Goal: Task Accomplishment & Management: Use online tool/utility

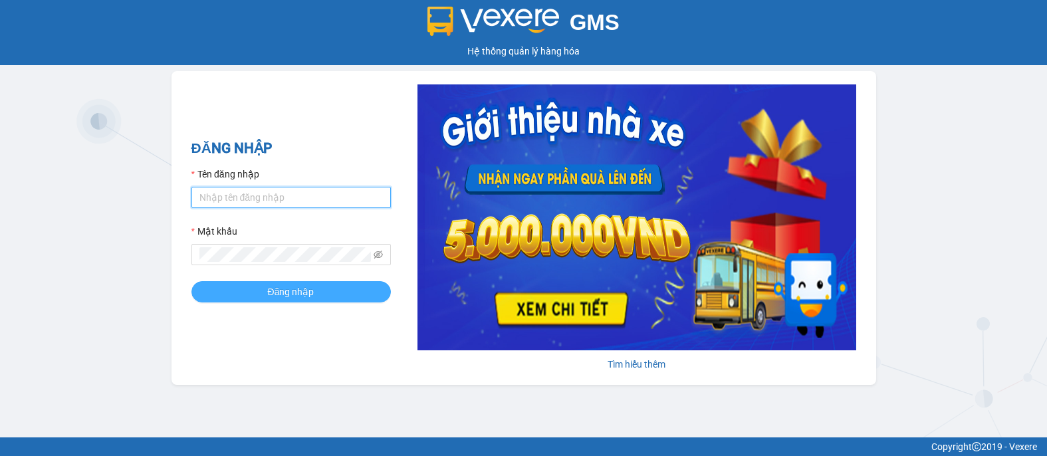
type input "pxtrieu.chienthe"
click at [303, 292] on span "Đăng nhập" at bounding box center [291, 291] width 47 height 15
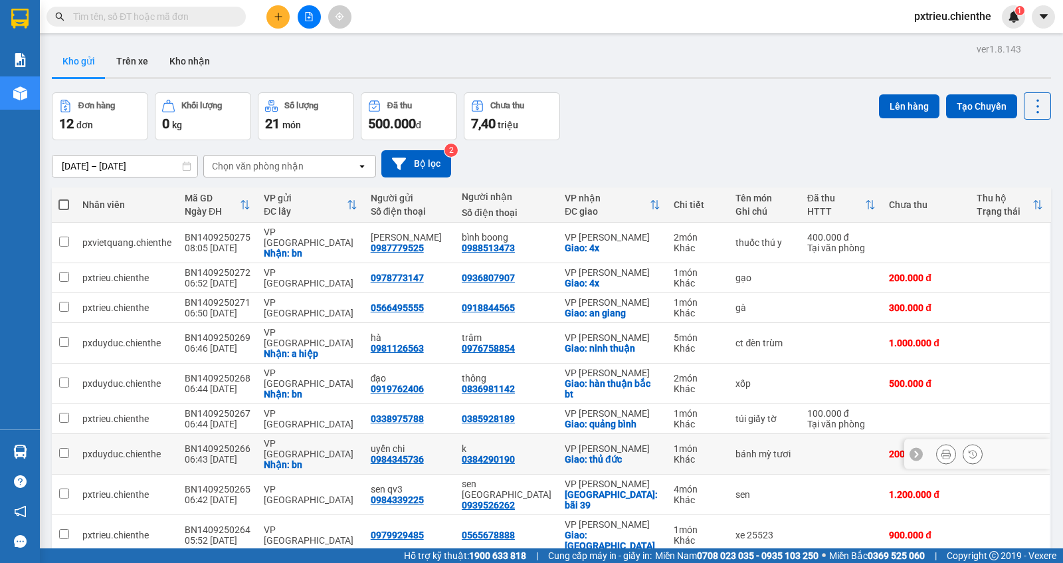
scroll to position [60, 0]
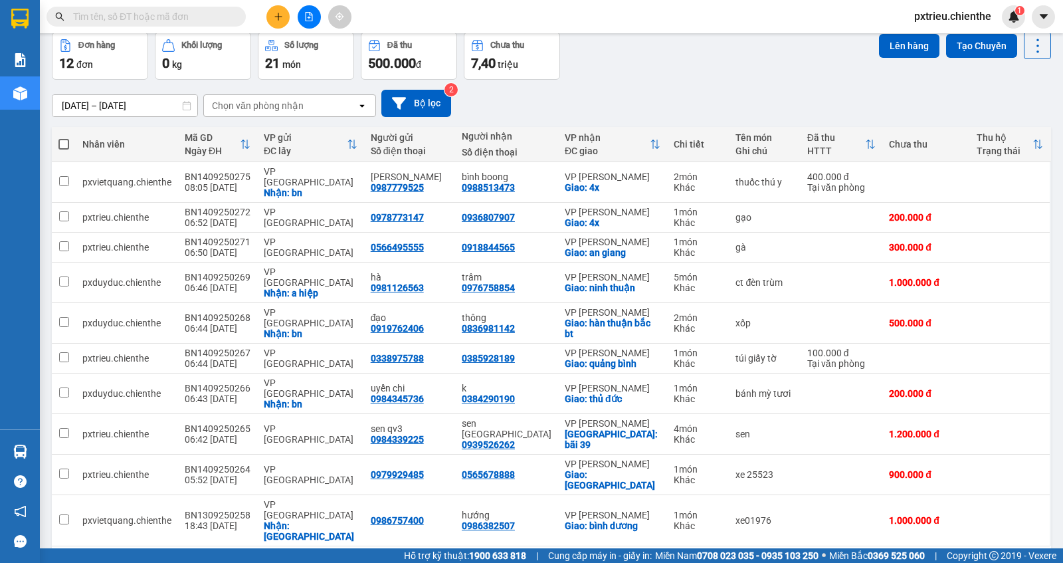
click at [1007, 455] on div "10 / trang" at bounding box center [995, 567] width 41 height 13
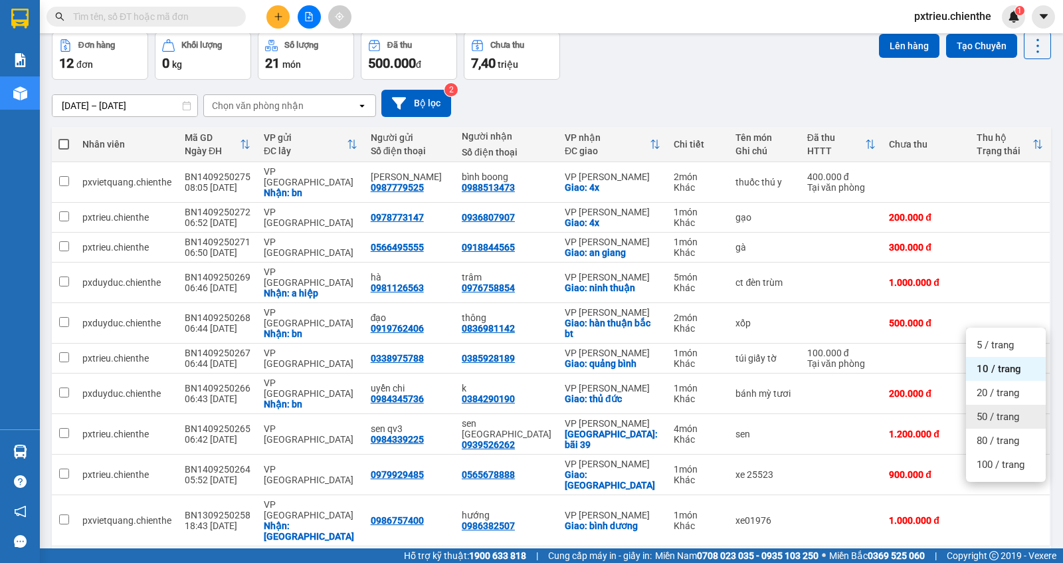
click at [989, 422] on span "50 / trang" at bounding box center [998, 416] width 43 height 13
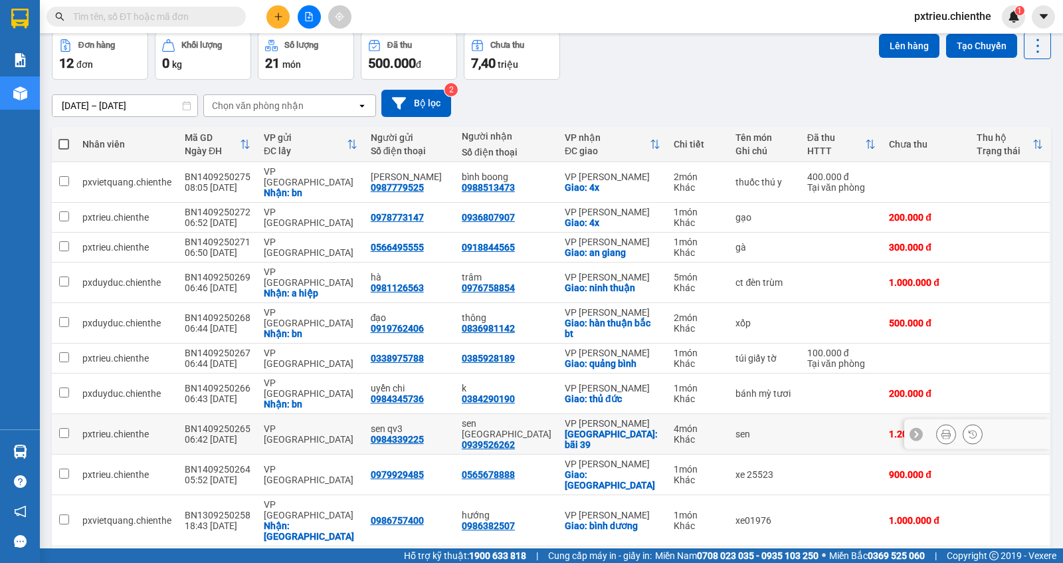
scroll to position [0, 0]
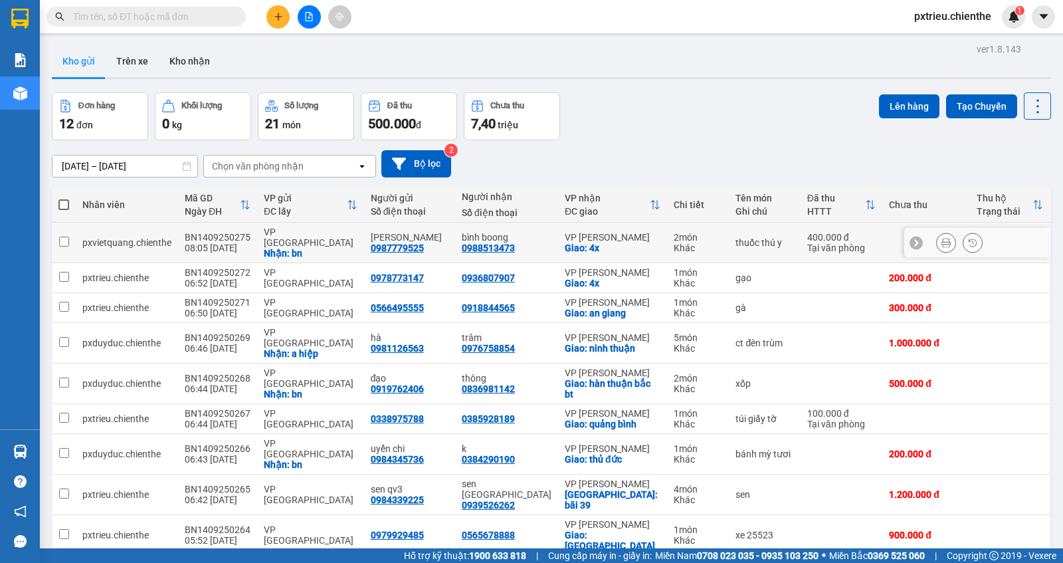
click at [352, 248] on div "Nhận: bn" at bounding box center [311, 253] width 94 height 11
checkbox input "true"
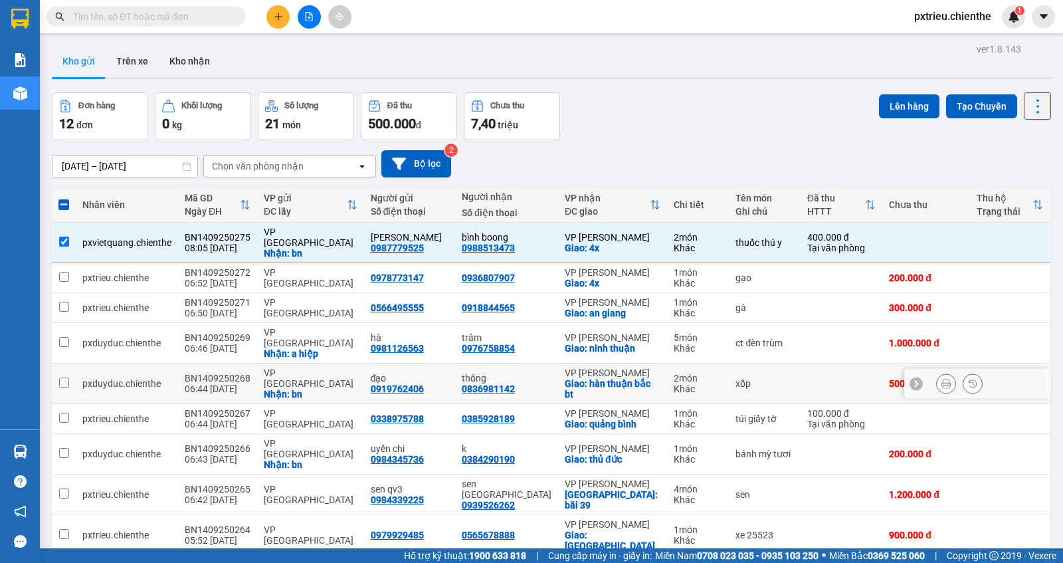
scroll to position [27, 0]
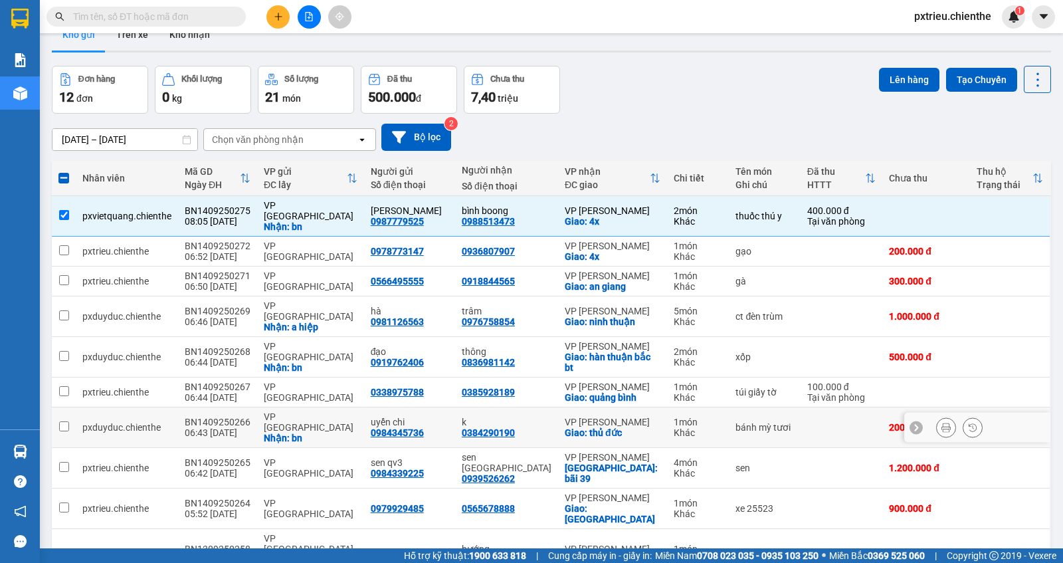
click at [301, 411] on div "VP Bắc Ninh" at bounding box center [311, 421] width 94 height 21
checkbox input "true"
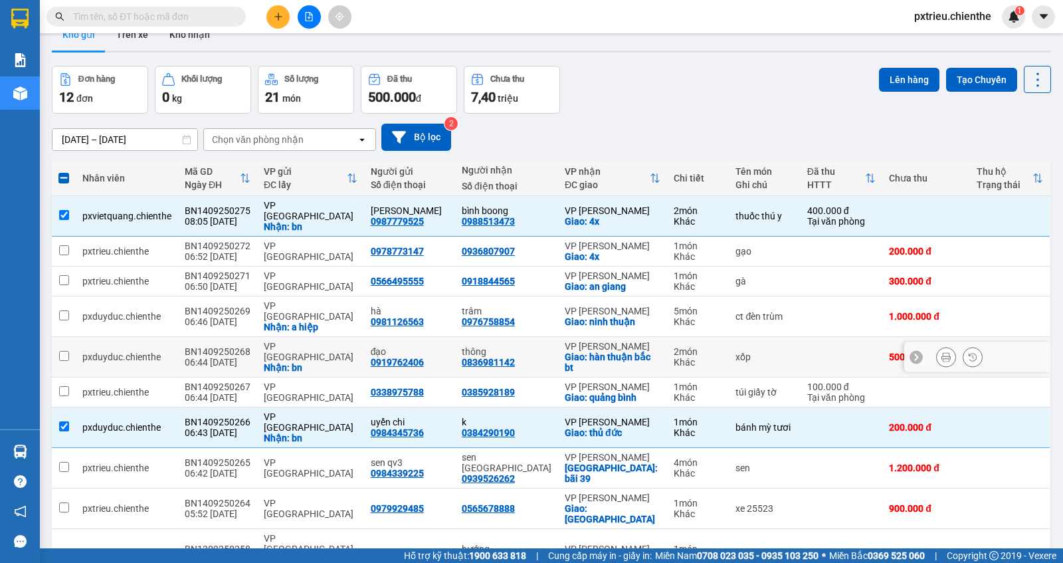
click at [453, 337] on td "đạo 0919762406" at bounding box center [409, 357] width 91 height 41
checkbox input "true"
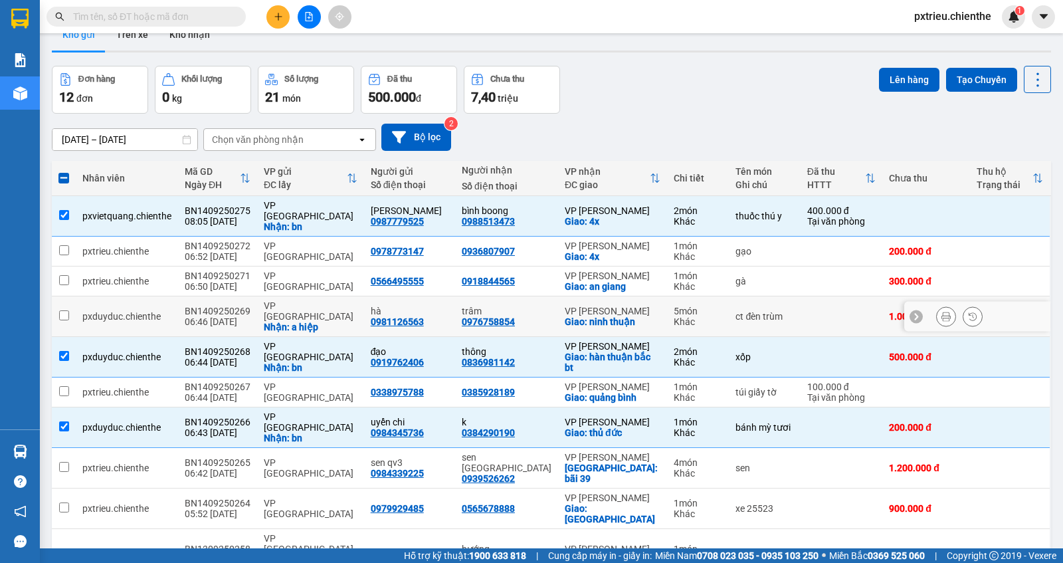
click at [335, 322] on div "Nhận: a hiệp" at bounding box center [311, 327] width 94 height 11
checkbox input "true"
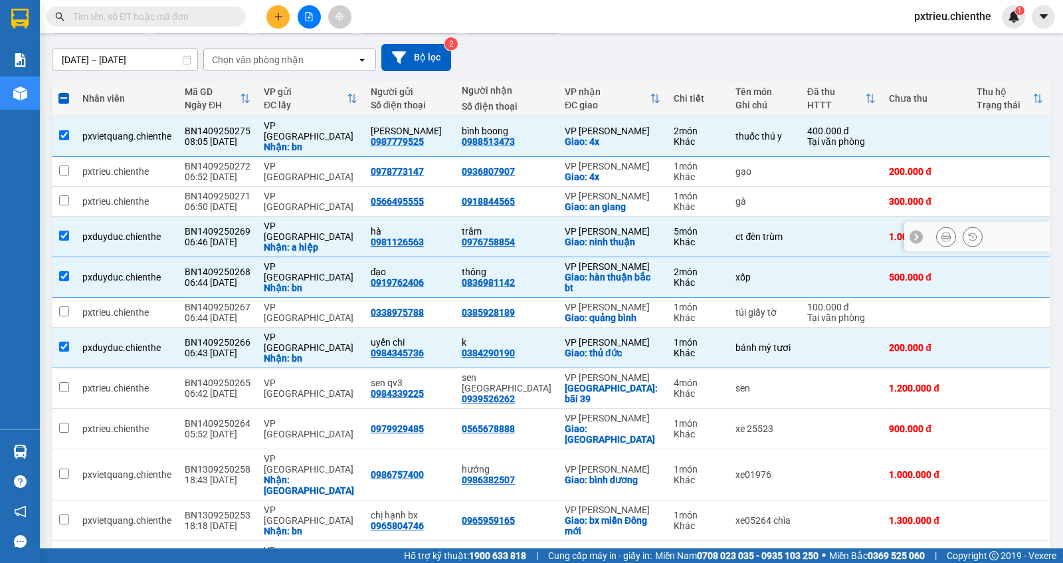
scroll to position [108, 0]
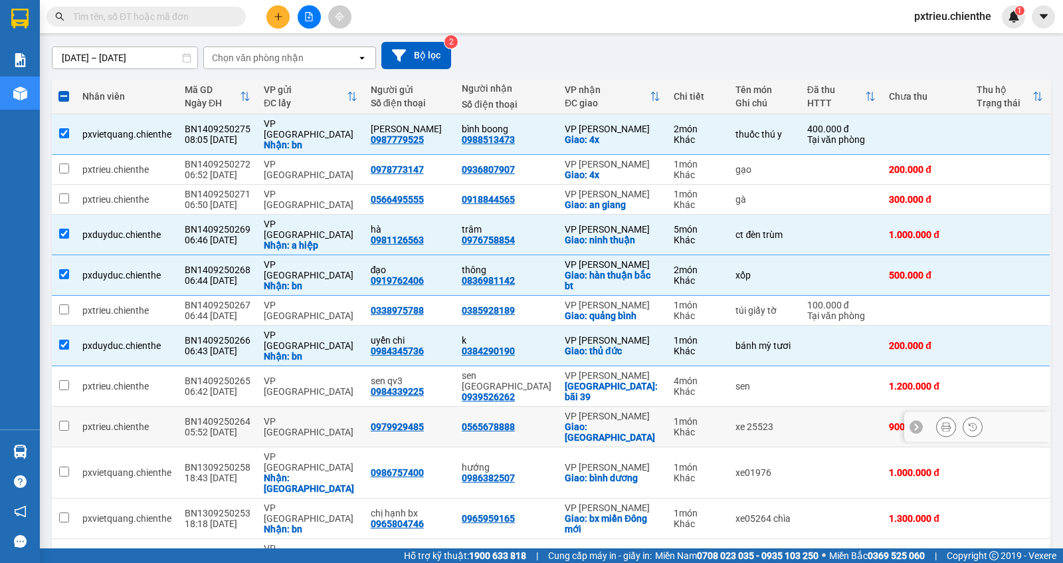
click at [295, 416] on div "VP Bắc Ninh" at bounding box center [311, 426] width 94 height 21
checkbox input "true"
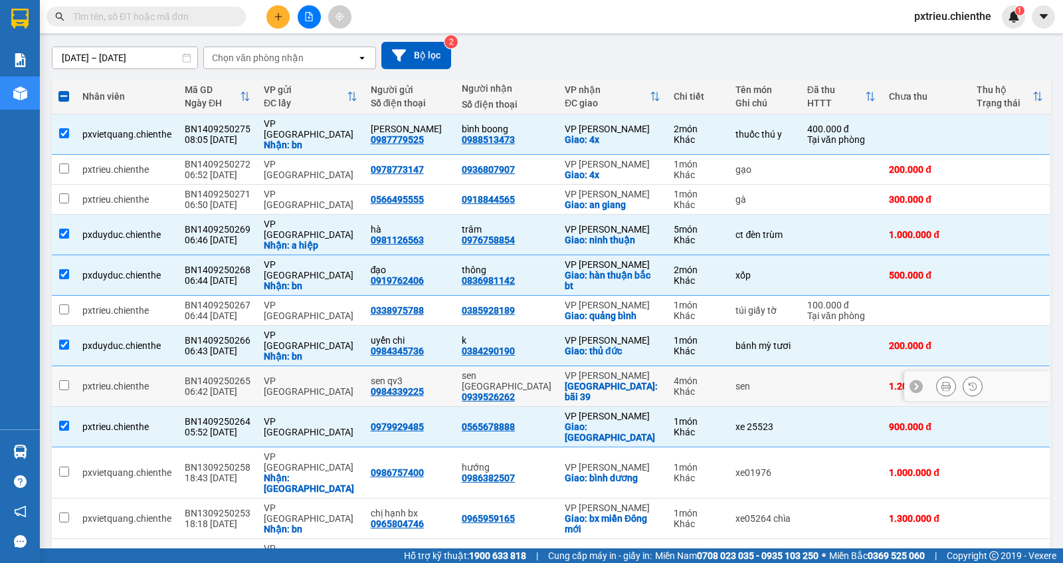
click at [306, 375] on div "VP Bắc Ninh" at bounding box center [311, 385] width 94 height 21
checkbox input "true"
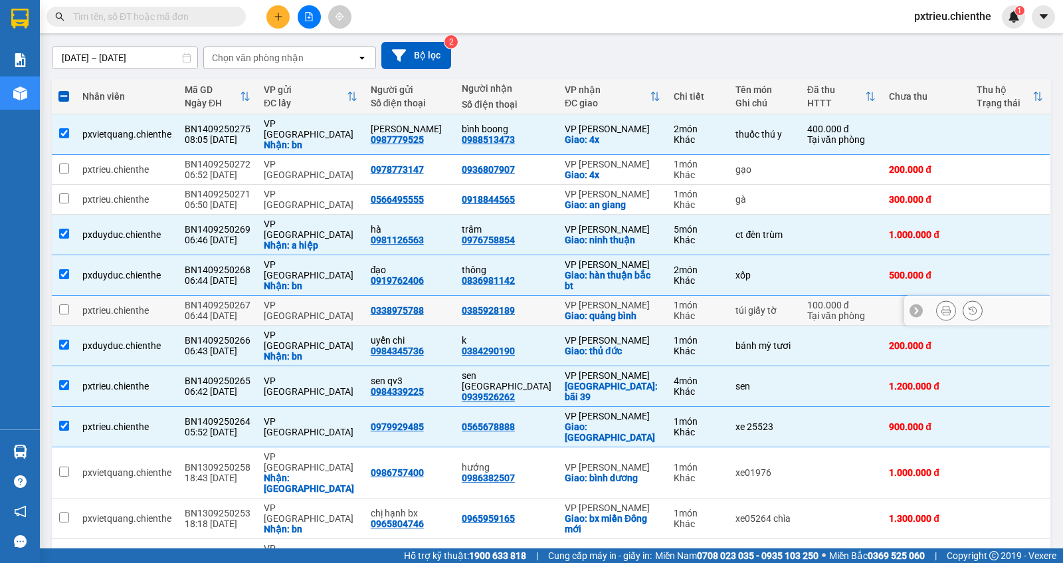
click at [287, 300] on div "VP Bắc Ninh" at bounding box center [311, 310] width 94 height 21
checkbox input "true"
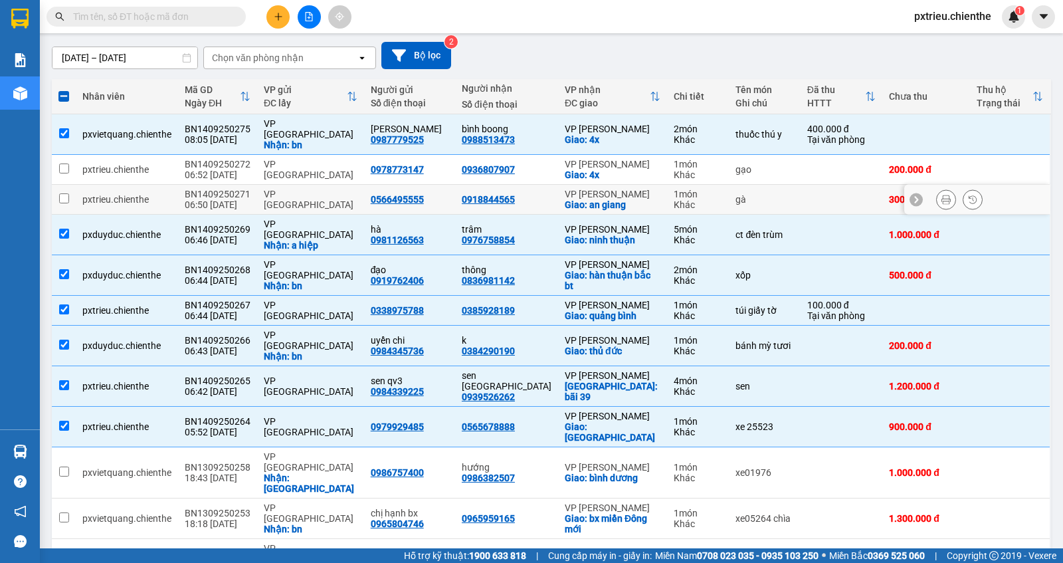
click at [297, 185] on td "VP Bắc Ninh" at bounding box center [310, 200] width 107 height 30
checkbox input "true"
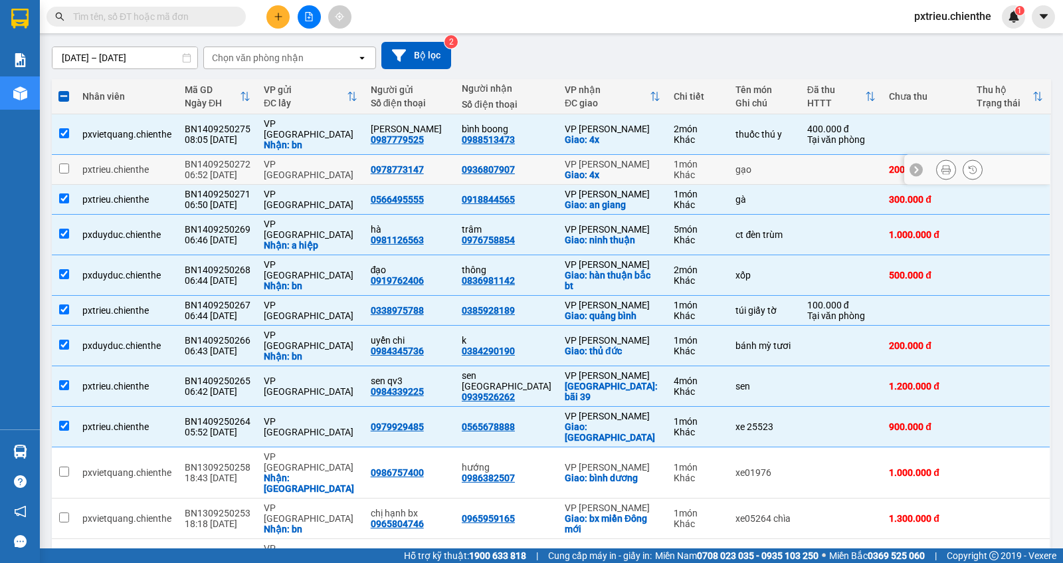
click at [300, 159] on div "VP Bắc Ninh" at bounding box center [311, 169] width 94 height 21
checkbox input "true"
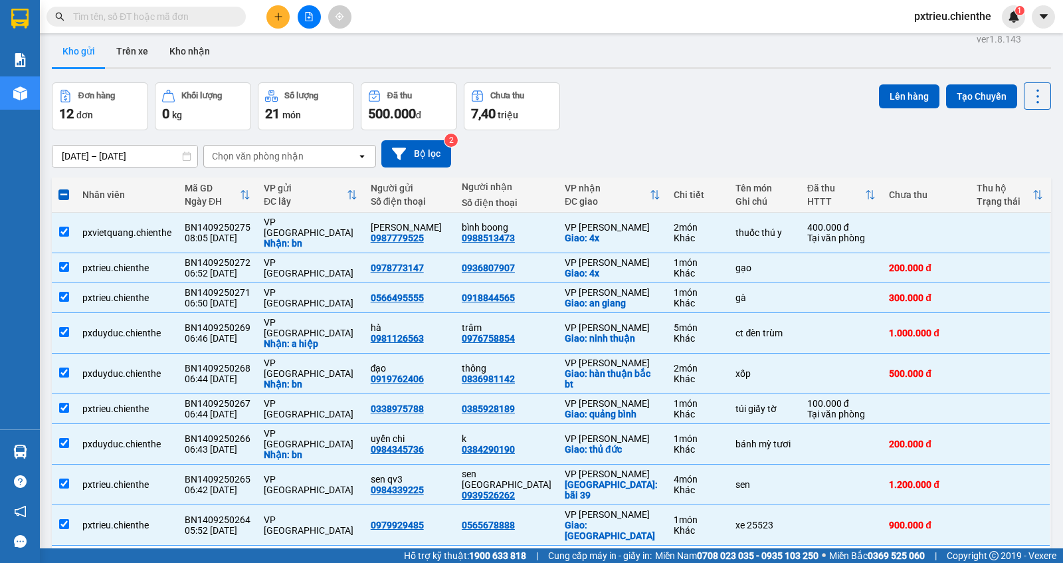
scroll to position [0, 0]
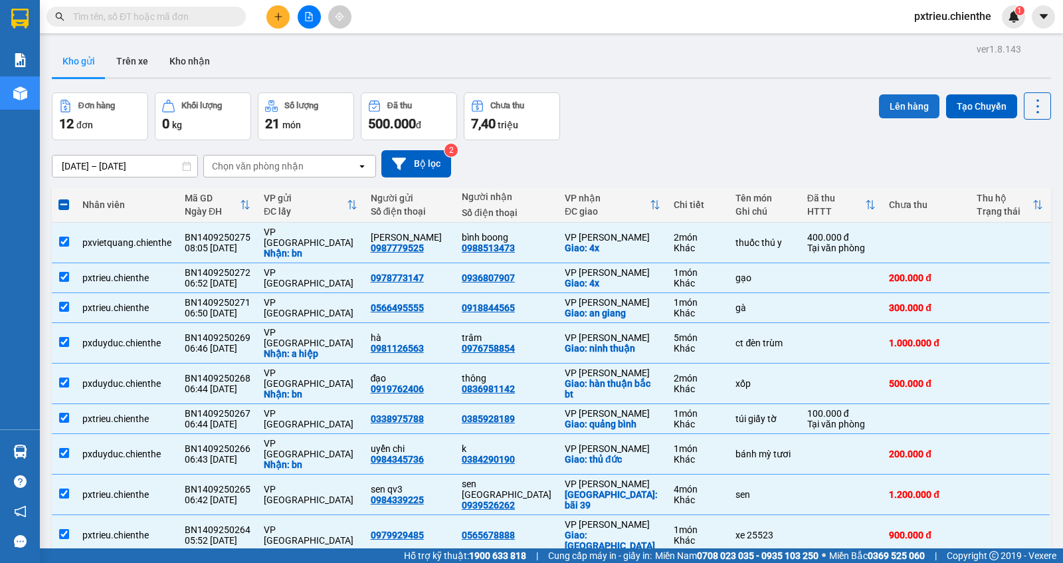
click at [914, 102] on button "Lên hàng" at bounding box center [909, 106] width 60 height 24
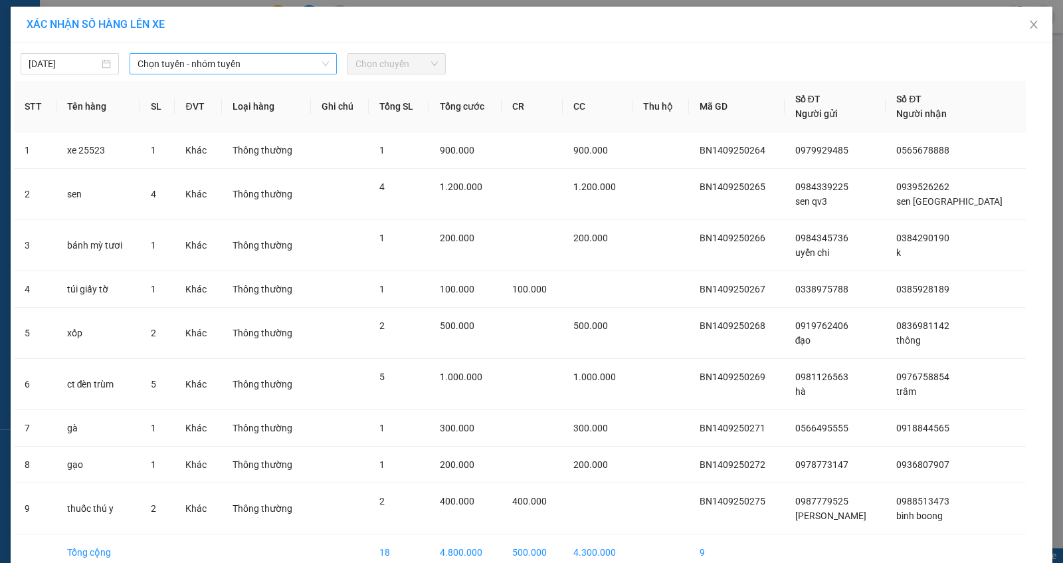
click at [278, 62] on span "Chọn tuyến - nhóm tuyến" at bounding box center [233, 64] width 191 height 20
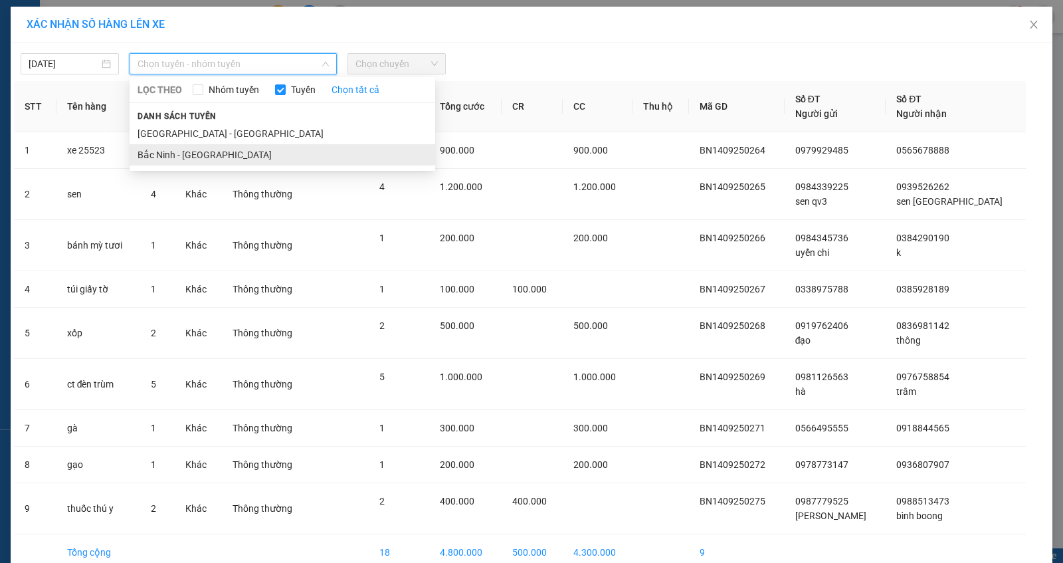
click at [251, 154] on li "Bắc Ninh - Hồ Chí Minh" at bounding box center [283, 154] width 306 height 21
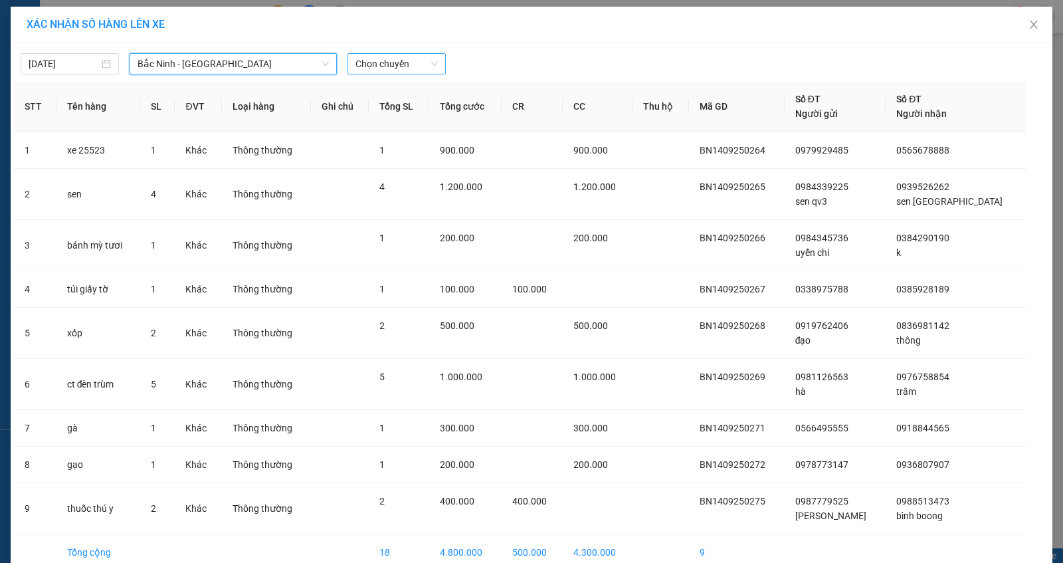
click at [396, 64] on span "Chọn chuyến" at bounding box center [397, 64] width 82 height 20
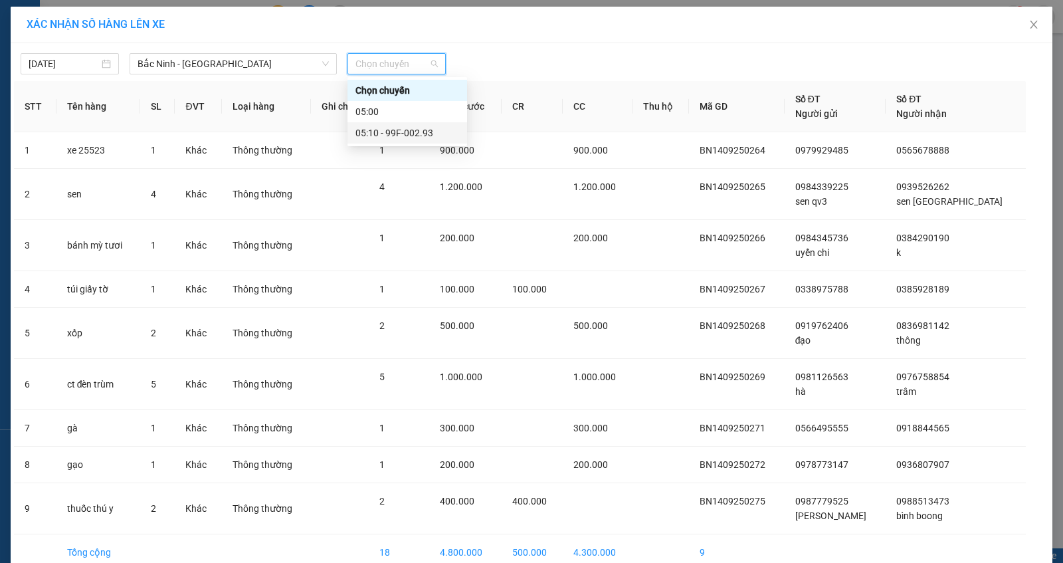
click at [413, 127] on div "05:10 - 99F-002.93" at bounding box center [408, 133] width 104 height 15
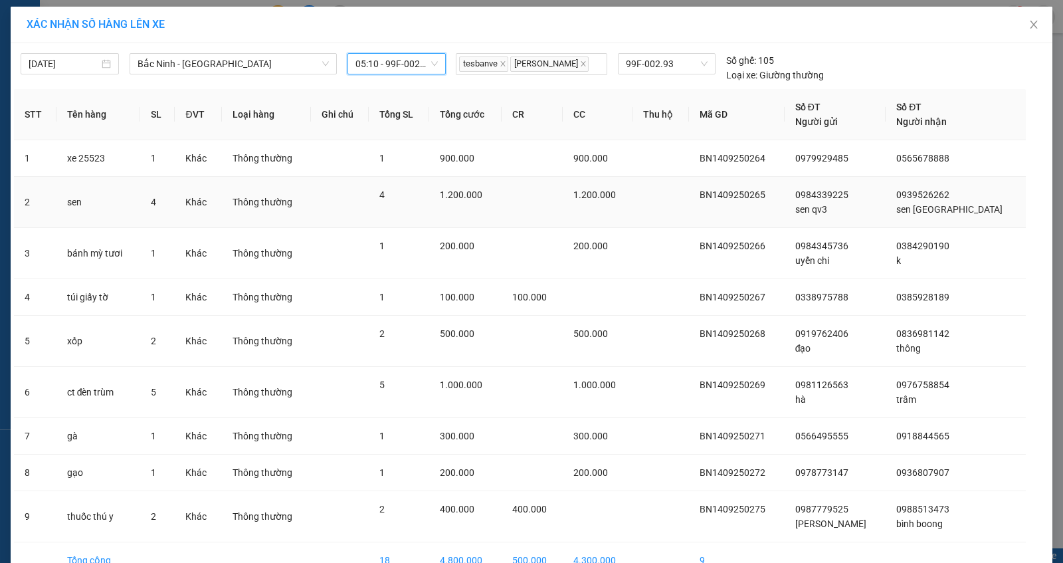
scroll to position [73, 0]
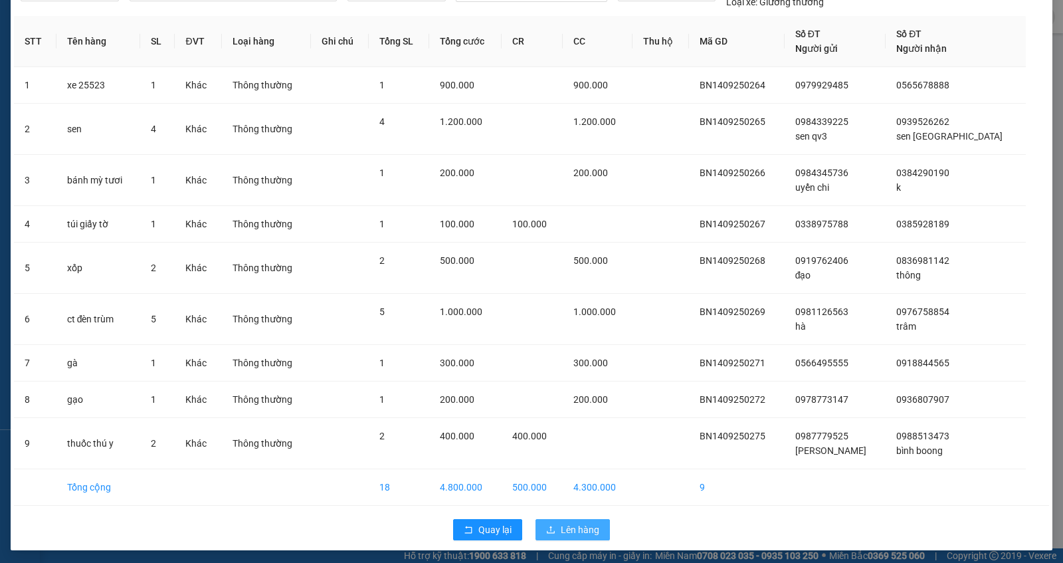
click at [569, 455] on span "Lên hàng" at bounding box center [580, 529] width 39 height 15
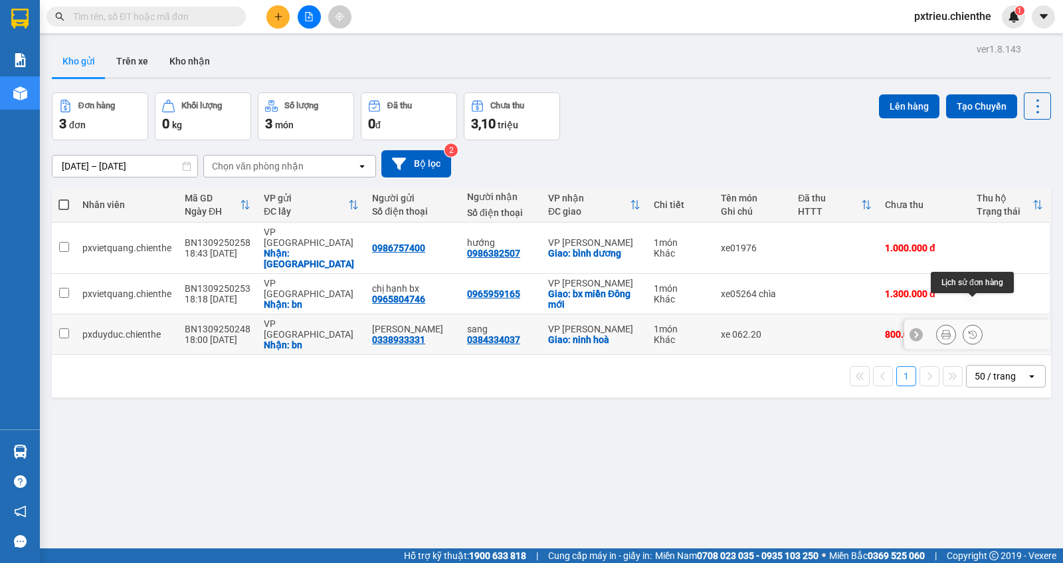
click at [978, 323] on button at bounding box center [973, 334] width 19 height 23
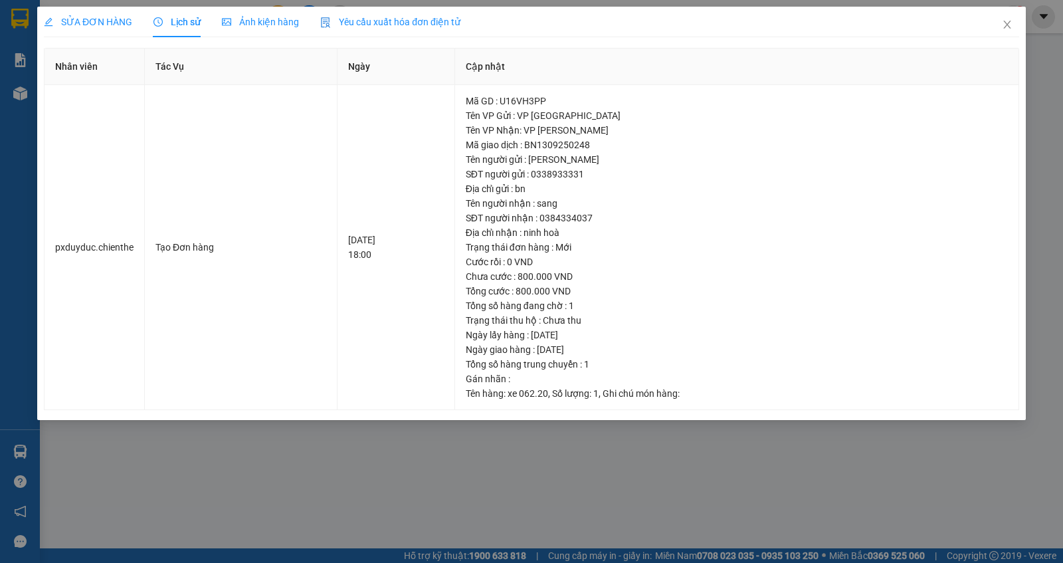
click at [267, 27] on span "Ảnh kiện hàng" at bounding box center [260, 22] width 77 height 11
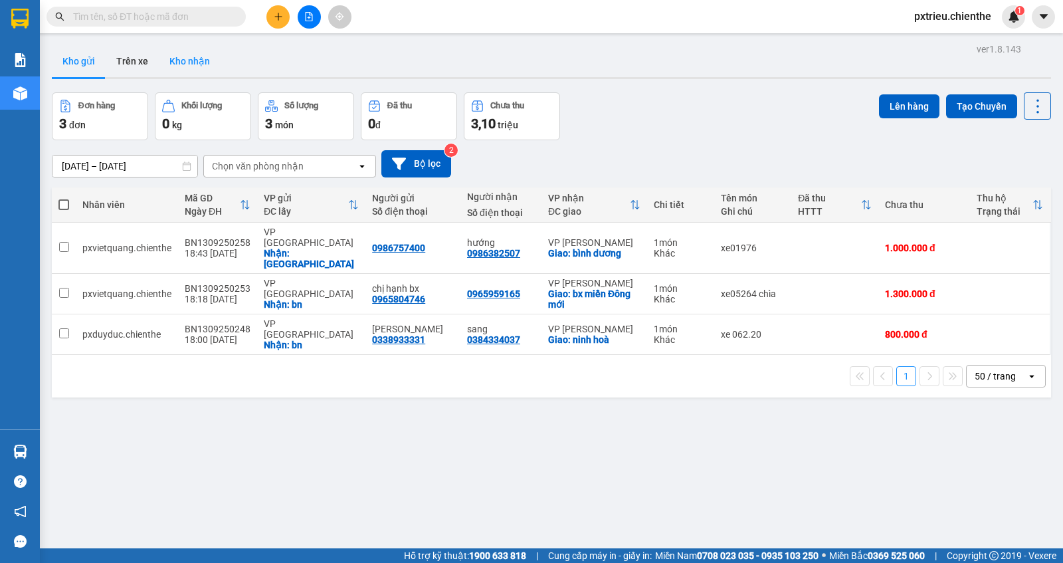
click at [195, 66] on button "Kho nhận" at bounding box center [190, 61] width 62 height 32
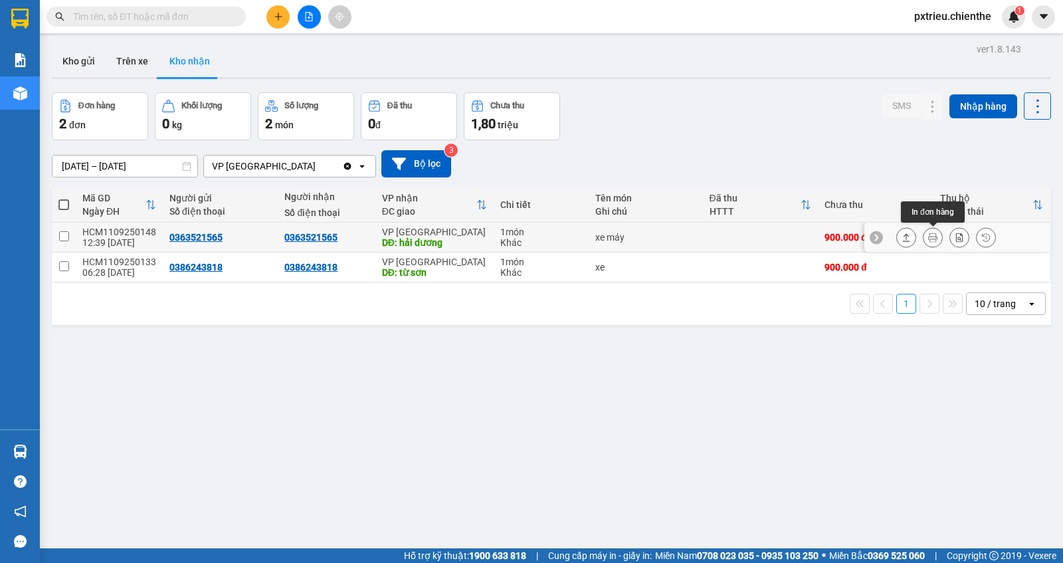
click at [936, 237] on icon at bounding box center [932, 237] width 9 height 9
click at [981, 239] on icon at bounding box center [985, 237] width 9 height 9
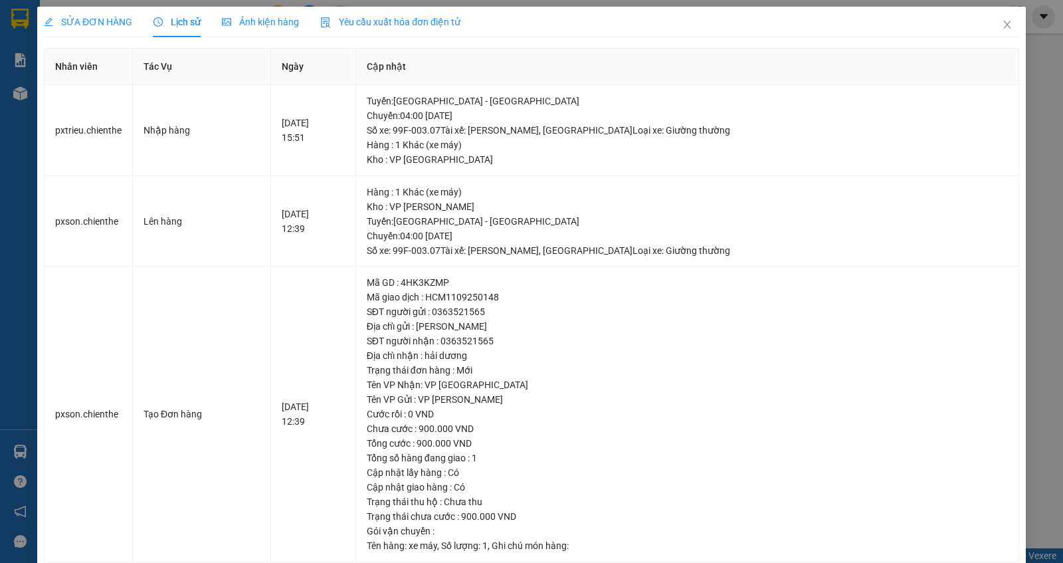
click at [272, 29] on div "Ảnh kiện hàng" at bounding box center [260, 22] width 77 height 31
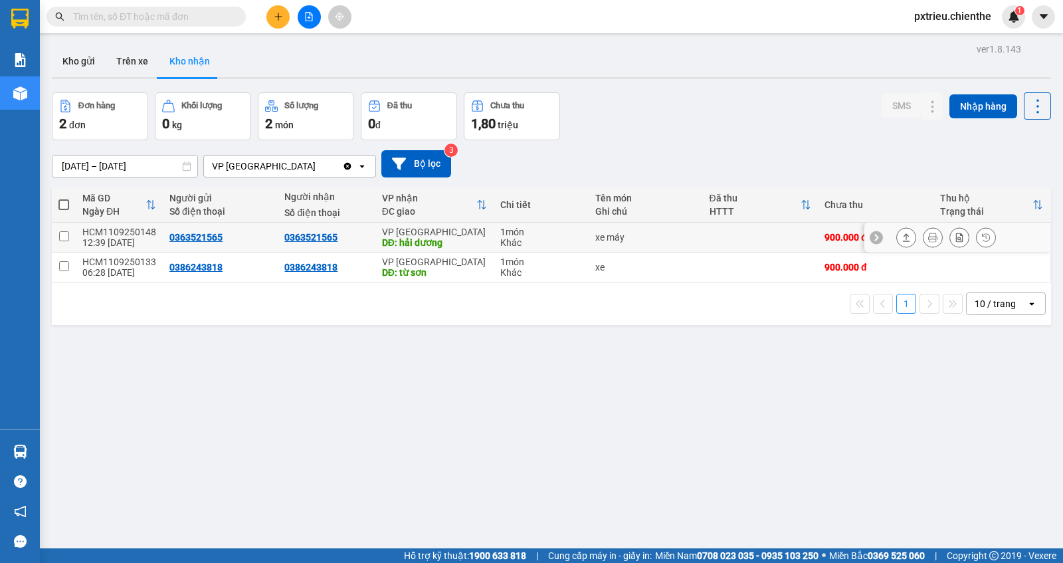
click at [935, 241] on button at bounding box center [933, 237] width 19 height 23
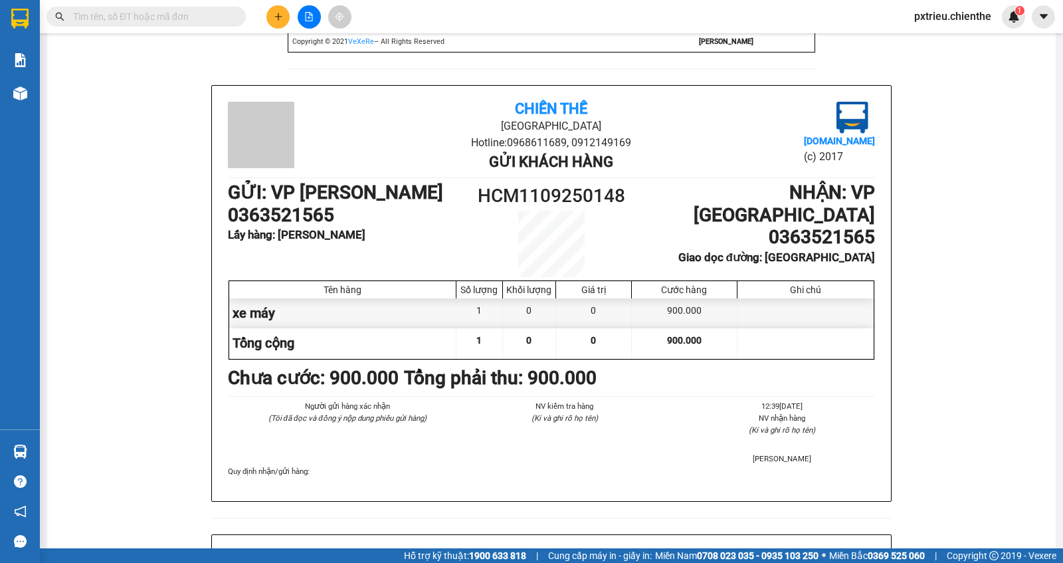
scroll to position [529, 0]
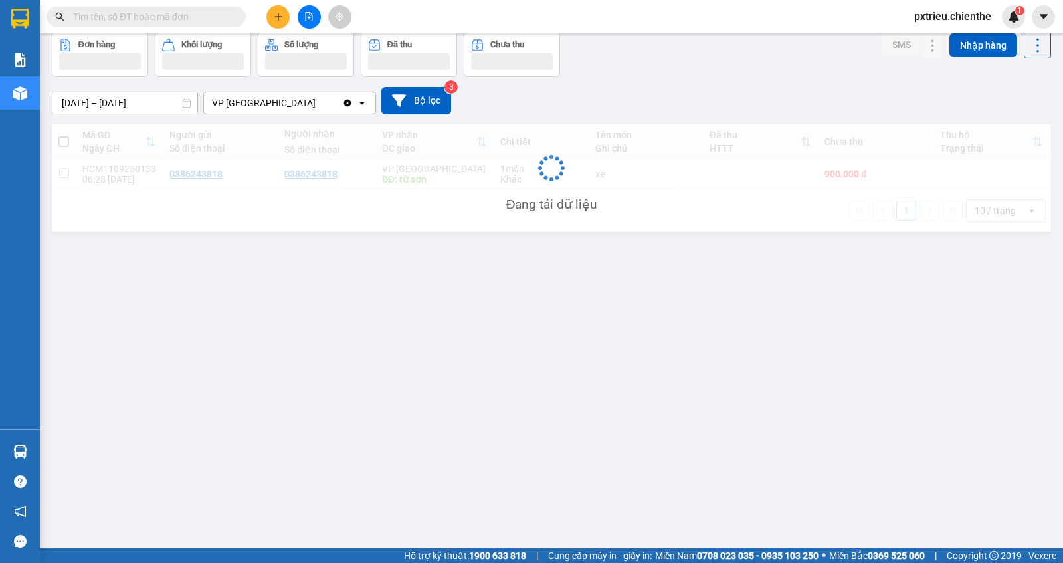
scroll to position [60, 0]
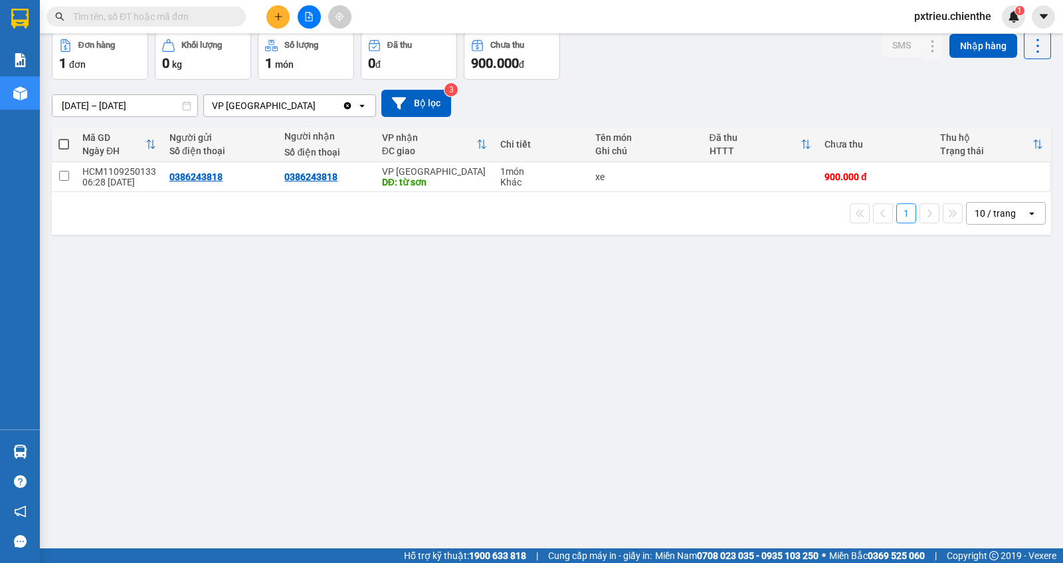
click at [75, 102] on input "12/09/2025 – 14/09/2025" at bounding box center [124, 105] width 145 height 21
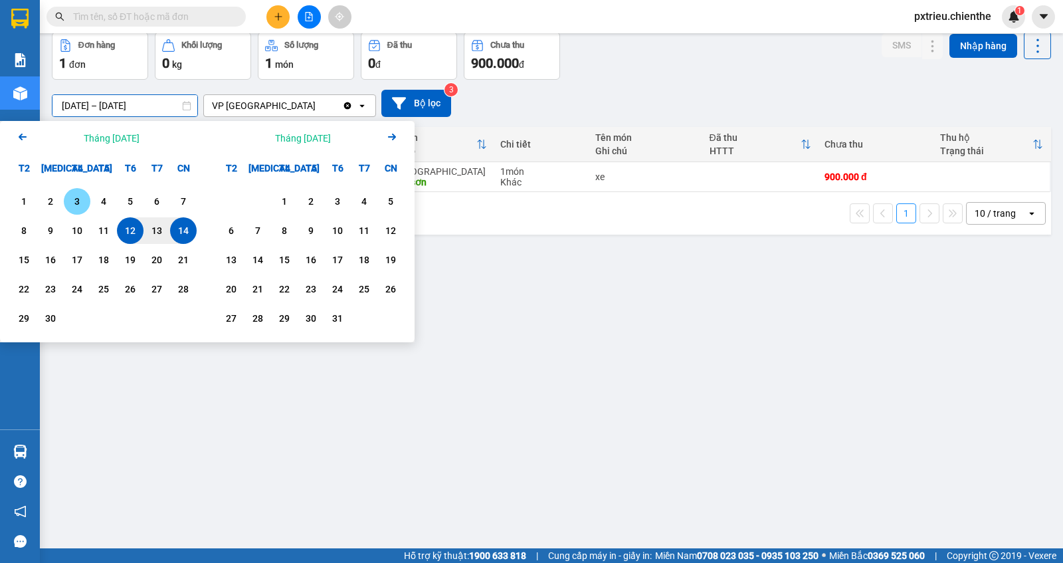
click at [77, 202] on div "3" at bounding box center [77, 201] width 19 height 16
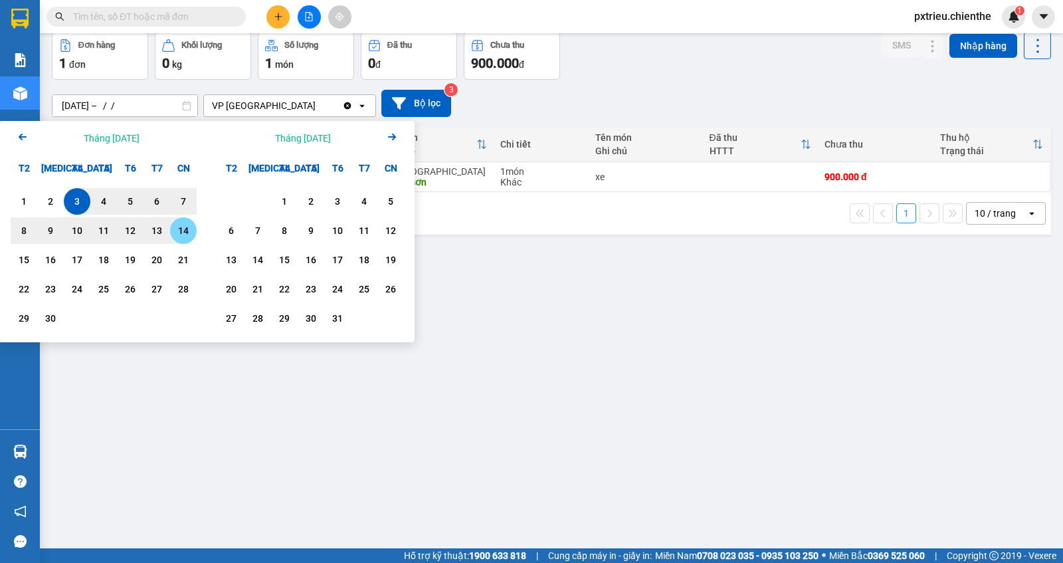
click at [182, 224] on div "14" at bounding box center [183, 231] width 19 height 16
type input "03/09/2025 – 14/09/2025"
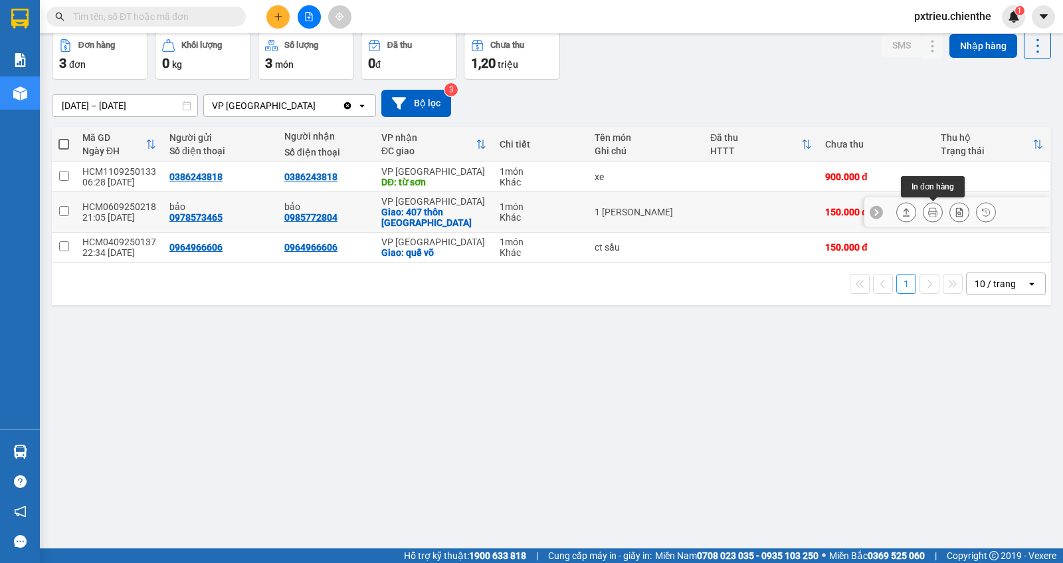
click at [926, 212] on button at bounding box center [933, 212] width 19 height 23
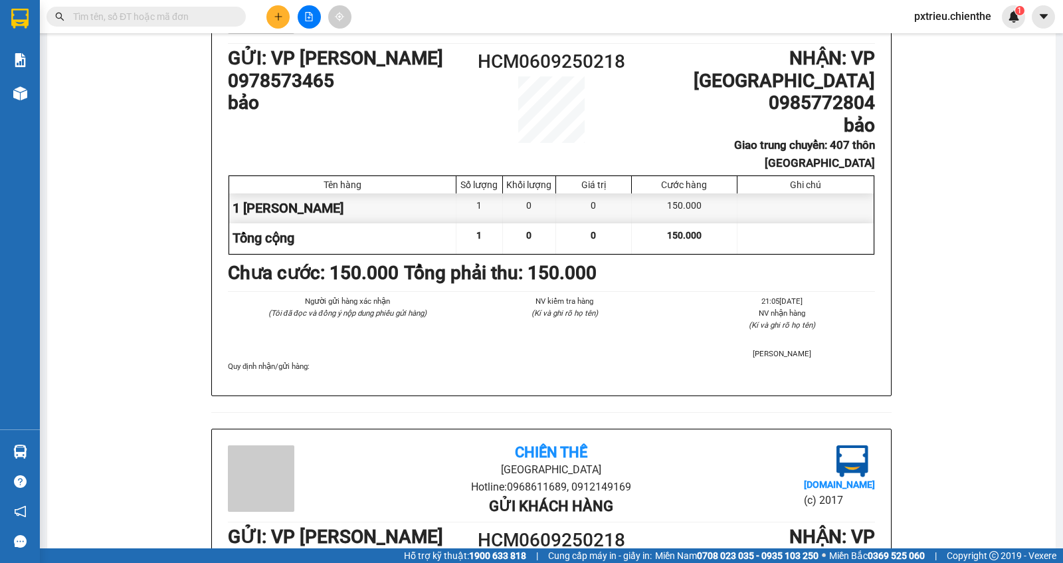
scroll to position [637, 0]
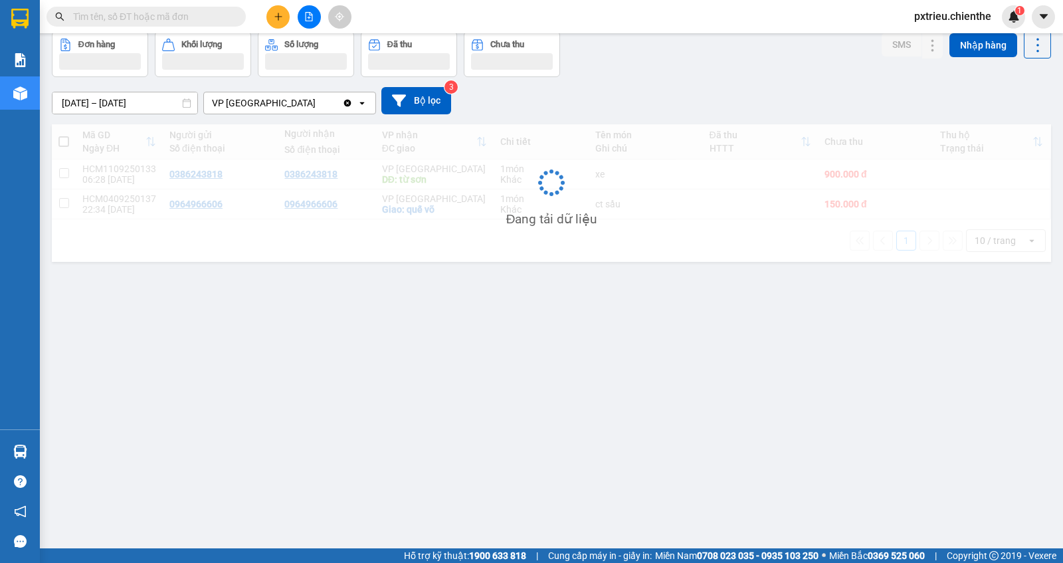
scroll to position [60, 0]
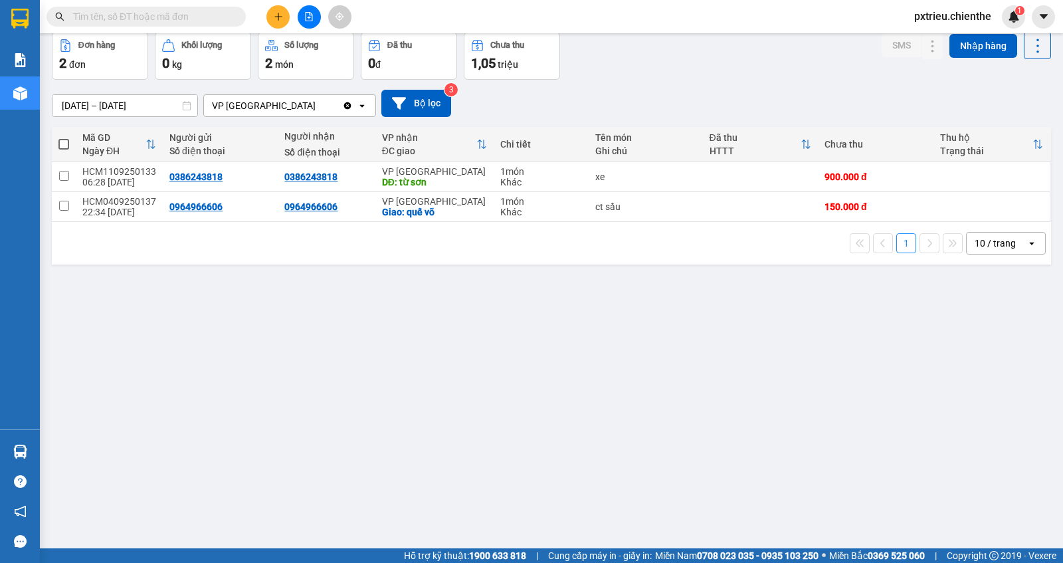
click at [62, 103] on input "03/09/2025 – 14/09/2025" at bounding box center [124, 105] width 145 height 21
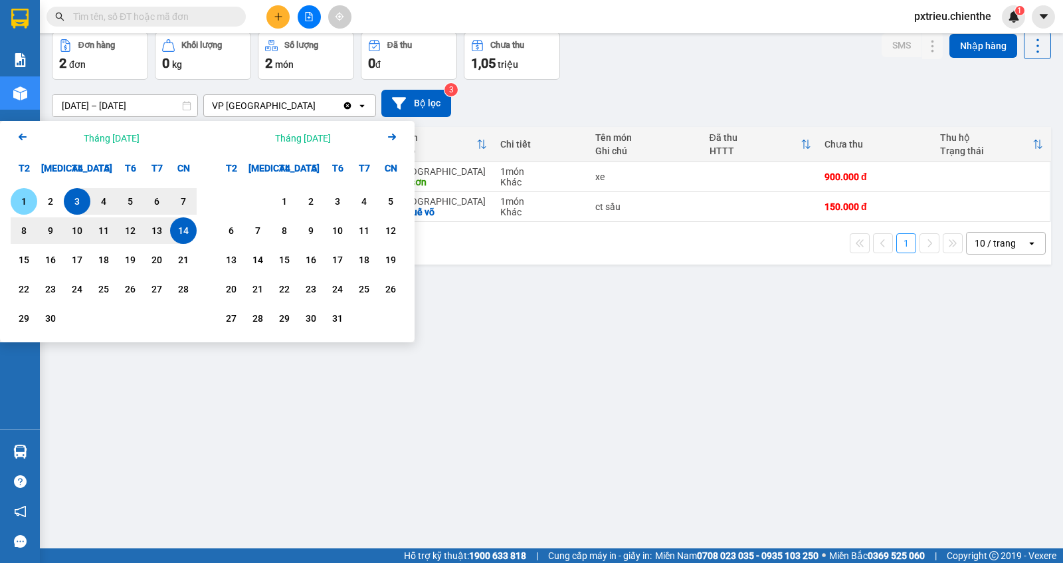
click at [30, 200] on div "1" at bounding box center [24, 201] width 19 height 16
click at [189, 231] on div "14" at bounding box center [183, 231] width 19 height 16
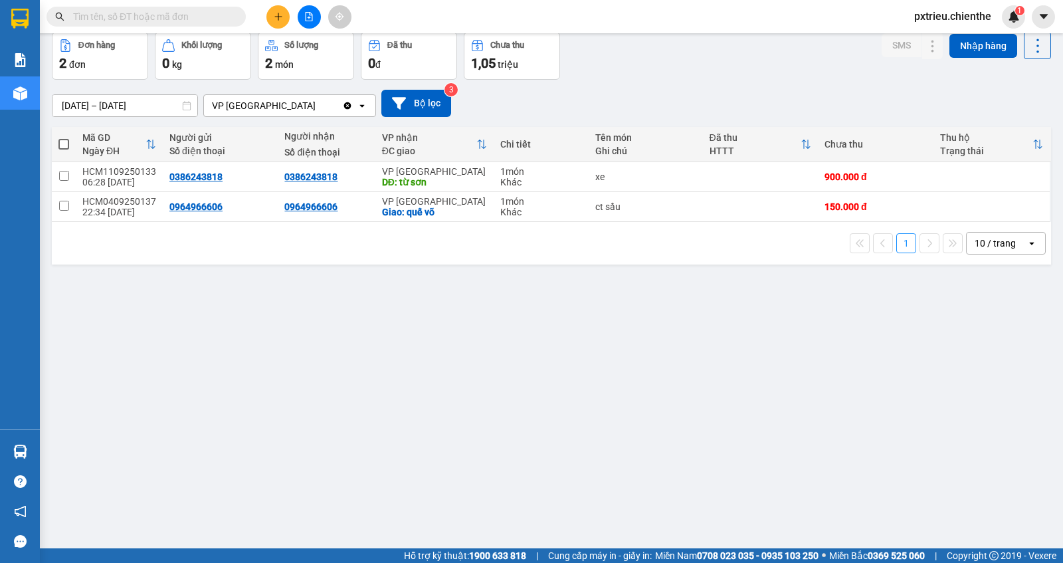
click at [64, 105] on input "01/09/2025 – 14/09/2025" at bounding box center [124, 105] width 145 height 21
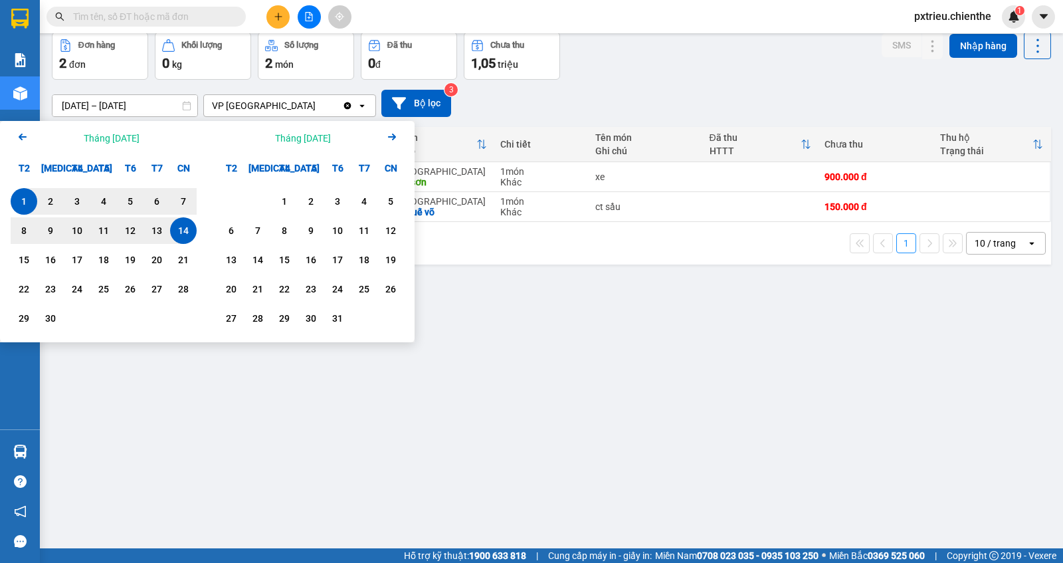
click at [21, 134] on icon "Previous month." at bounding box center [23, 137] width 8 height 7
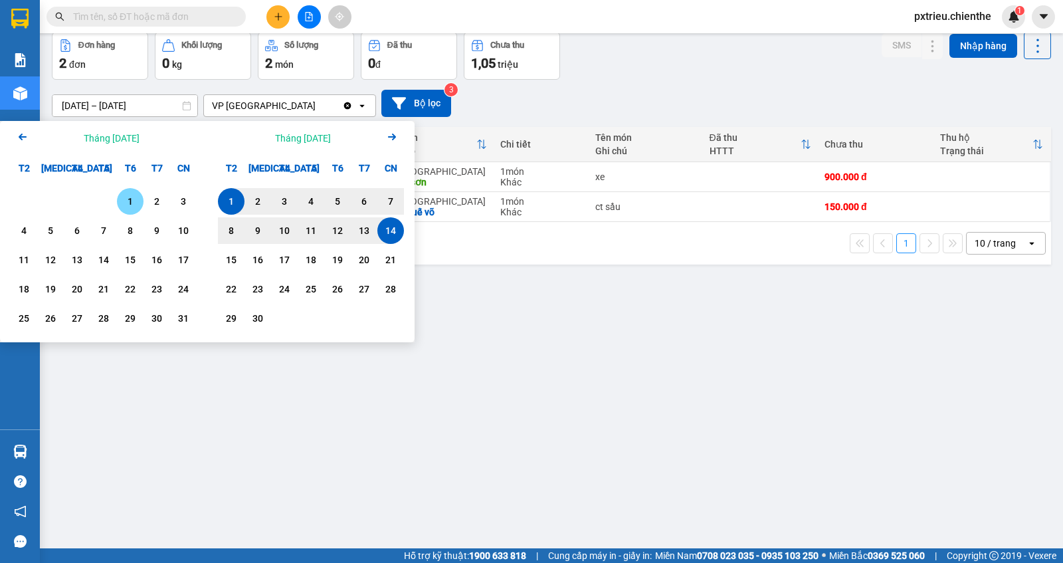
click at [136, 199] on div "1" at bounding box center [130, 201] width 19 height 16
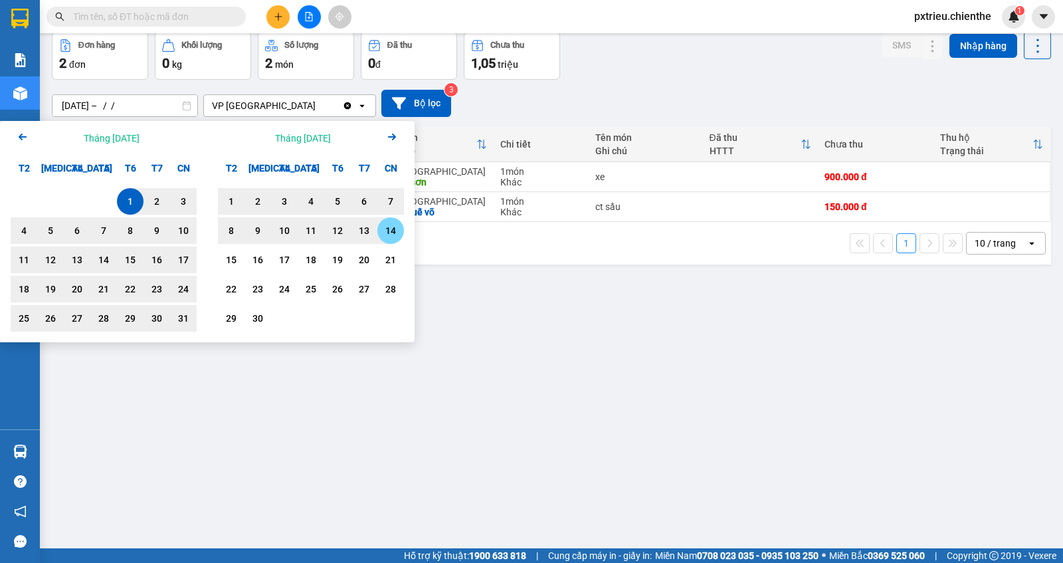
click at [399, 233] on div "14" at bounding box center [390, 231] width 19 height 16
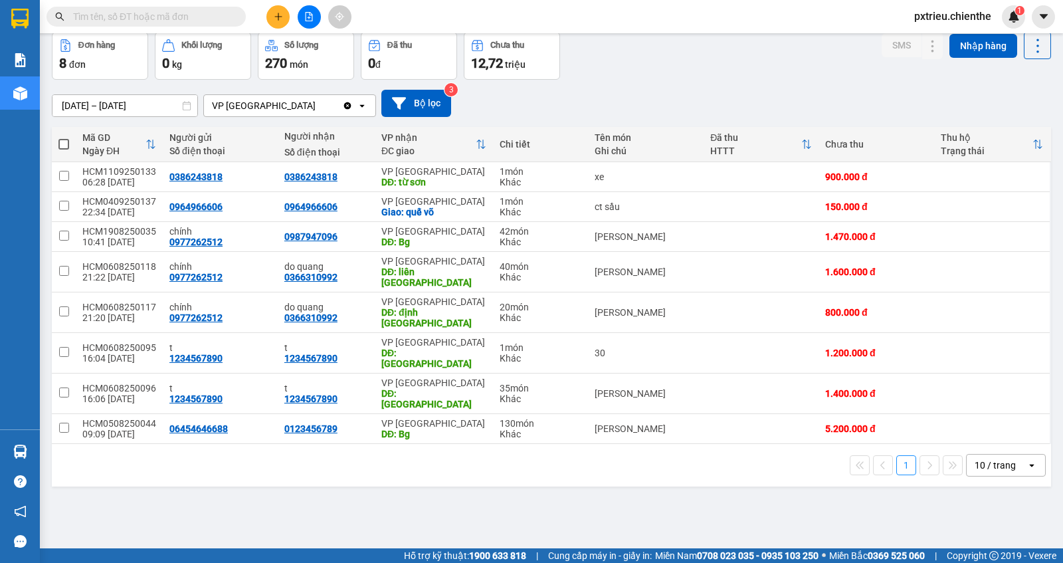
click at [64, 110] on div "ver 1.8.143 Kho gửi Trên xe Kho nhận Đơn hàng 8 đơn Khối lượng 0 kg Số lượng 27…" at bounding box center [552, 260] width 1010 height 563
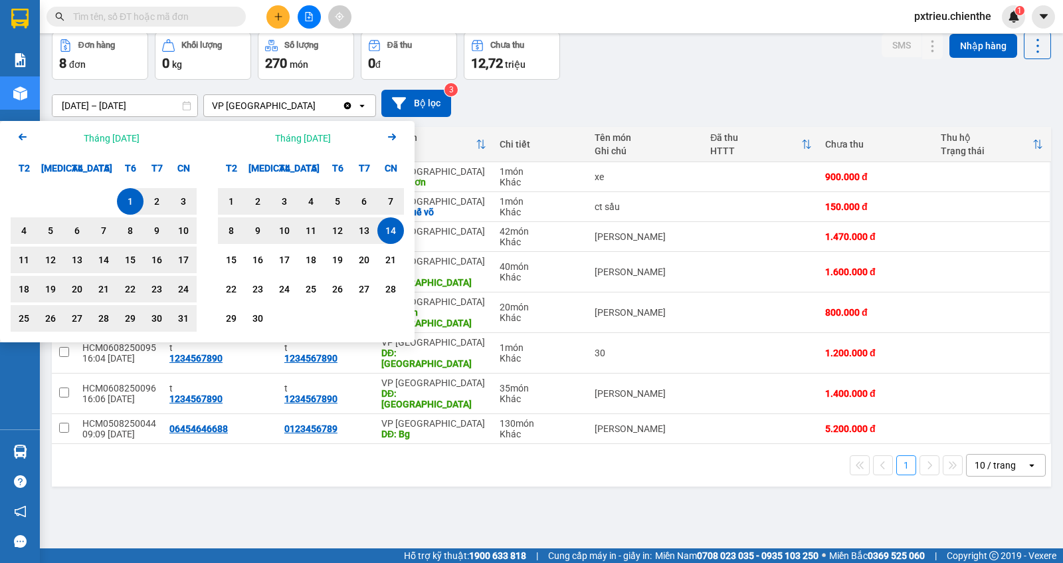
click at [22, 136] on icon "Previous month." at bounding box center [23, 137] width 8 height 7
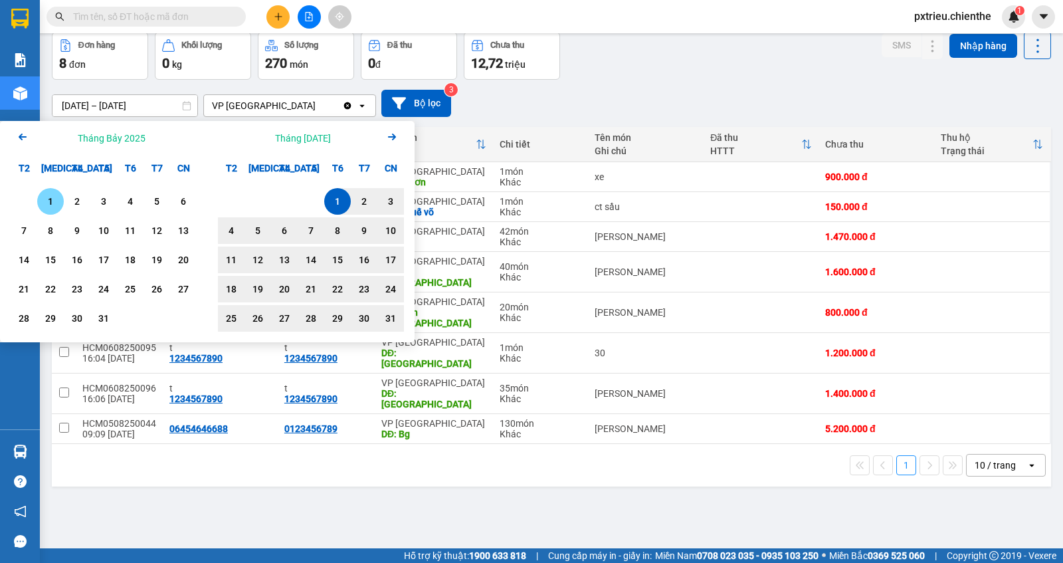
click at [57, 201] on div "1" at bounding box center [50, 201] width 19 height 16
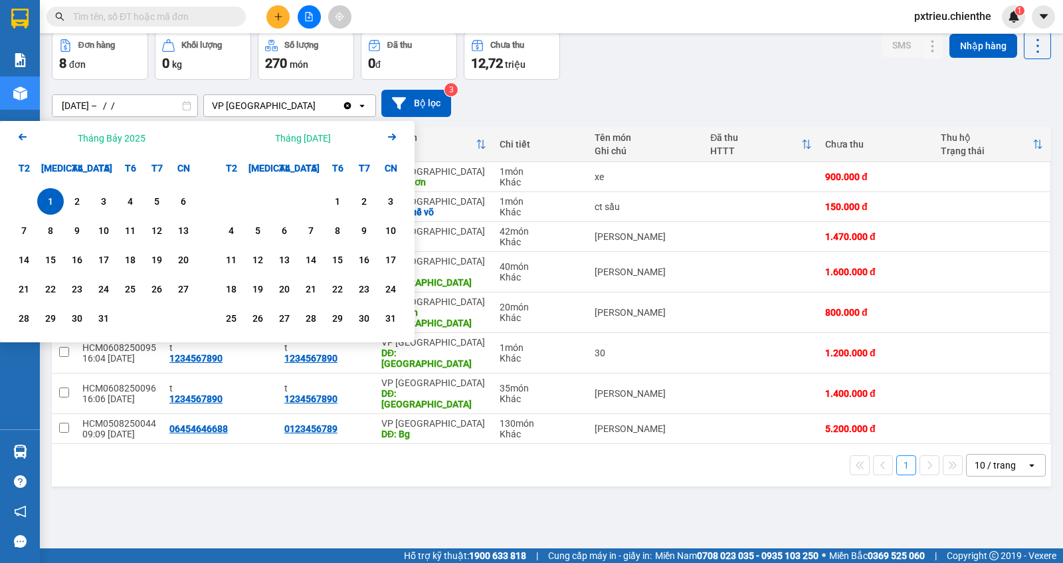
click at [394, 139] on icon "Arrow Right" at bounding box center [392, 137] width 16 height 16
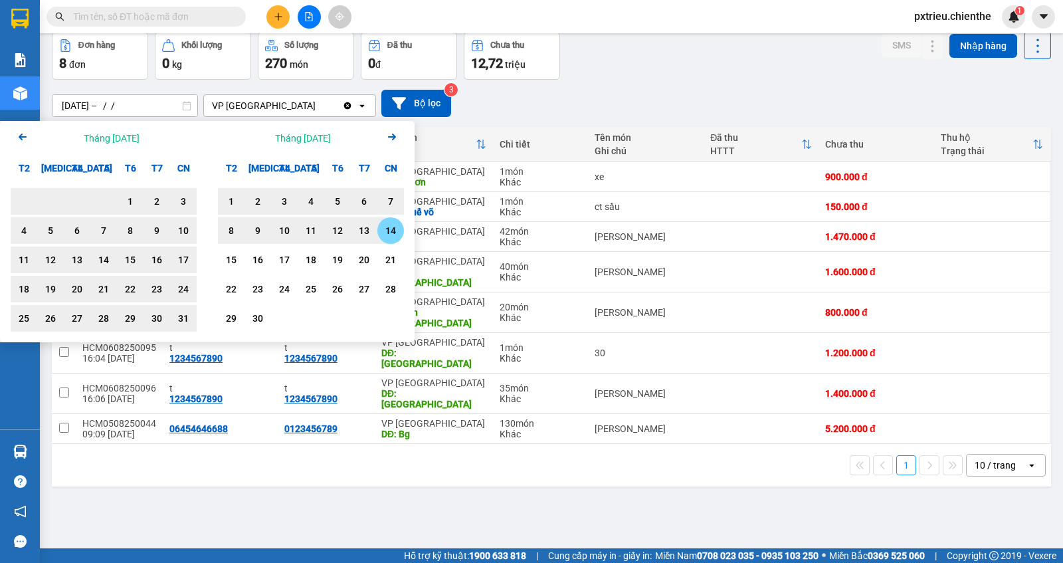
click at [395, 227] on div "14" at bounding box center [390, 231] width 19 height 16
type input "01/07/2025 – 14/09/2025"
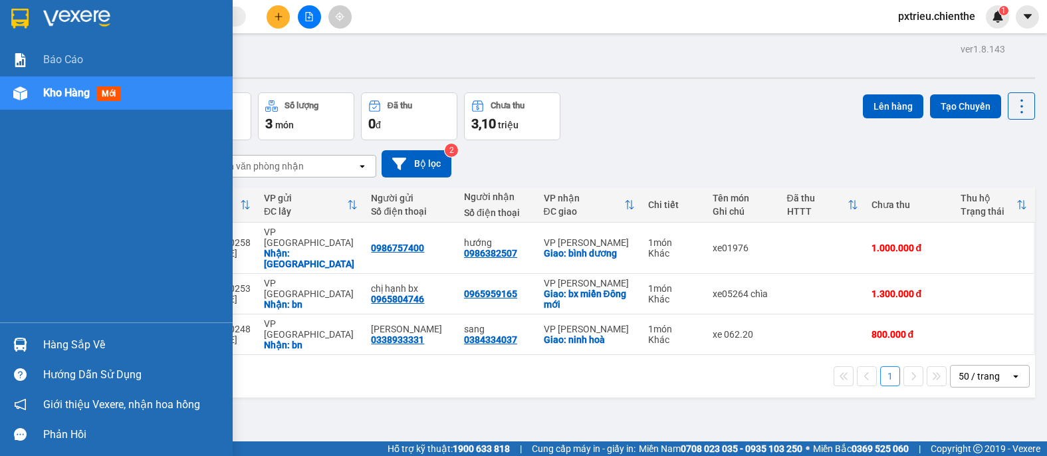
click at [82, 339] on div "Hàng sắp về" at bounding box center [132, 345] width 179 height 20
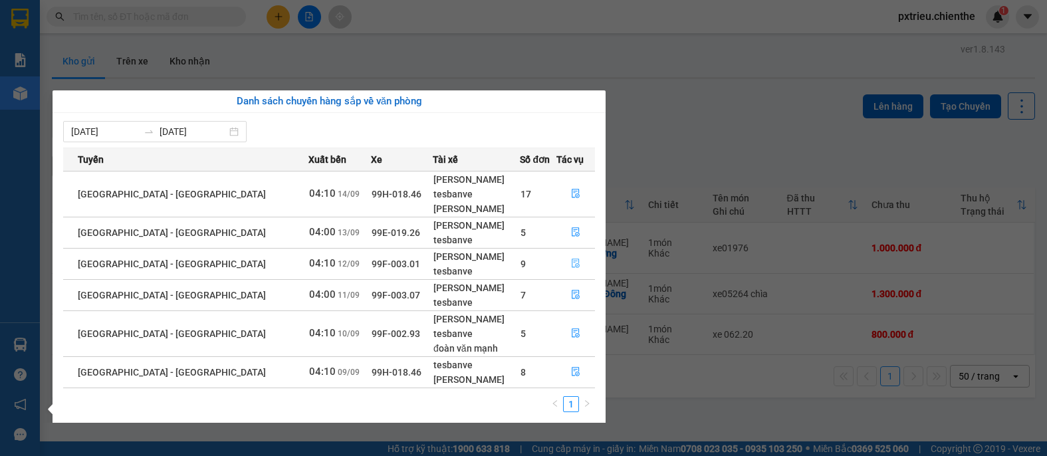
click at [573, 260] on icon "file-done" at bounding box center [575, 262] width 9 height 9
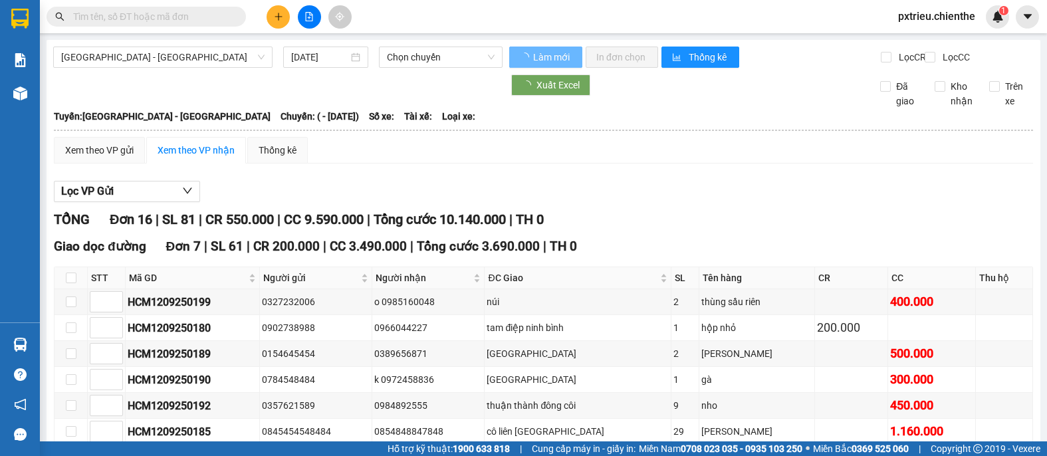
type input "12/09/2025"
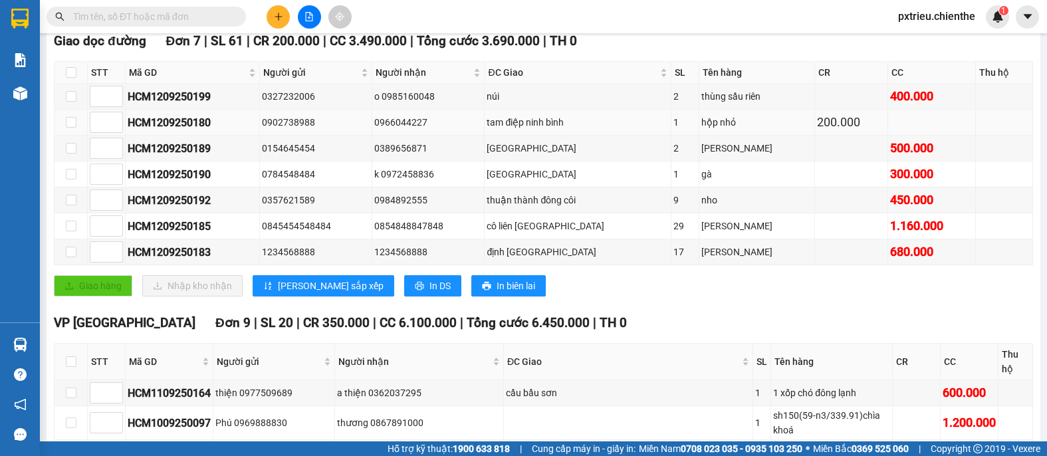
scroll to position [216, 0]
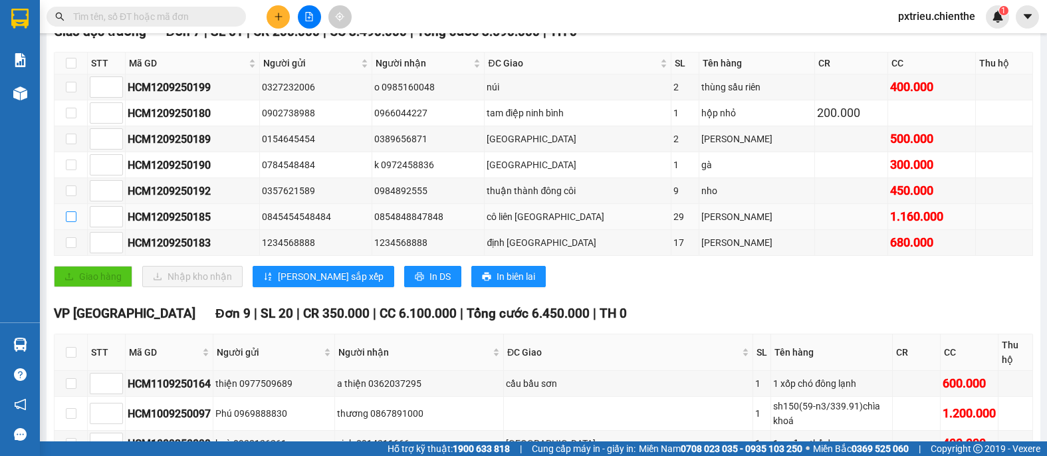
click at [70, 220] on input "checkbox" at bounding box center [71, 216] width 11 height 11
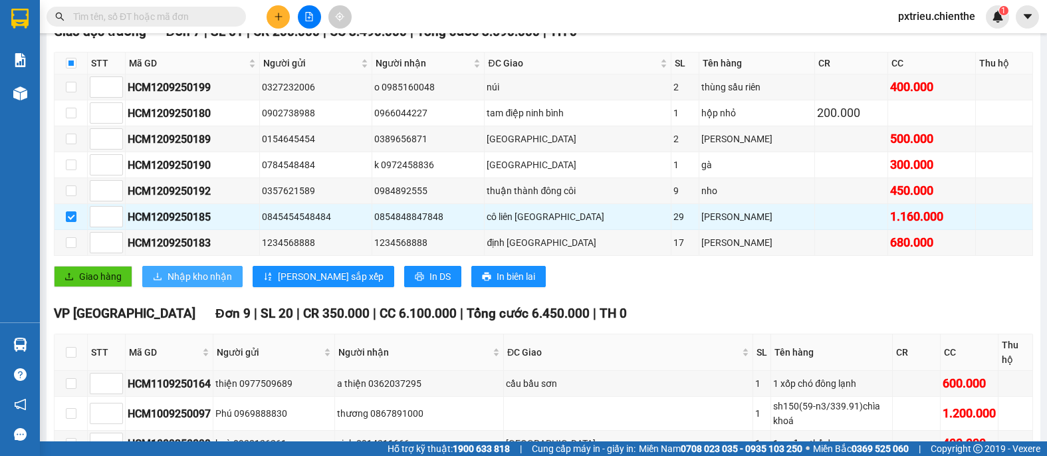
click at [175, 284] on span "Nhập kho nhận" at bounding box center [199, 276] width 64 height 15
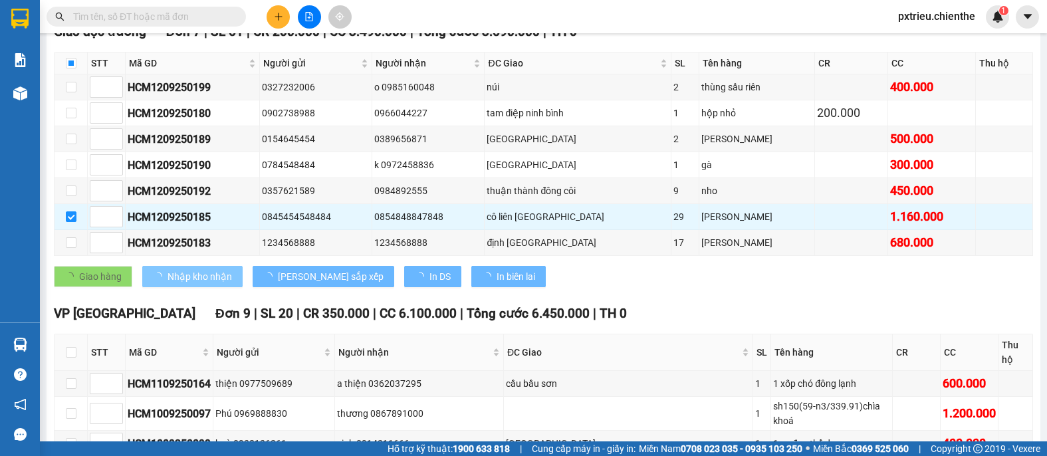
checkbox input "false"
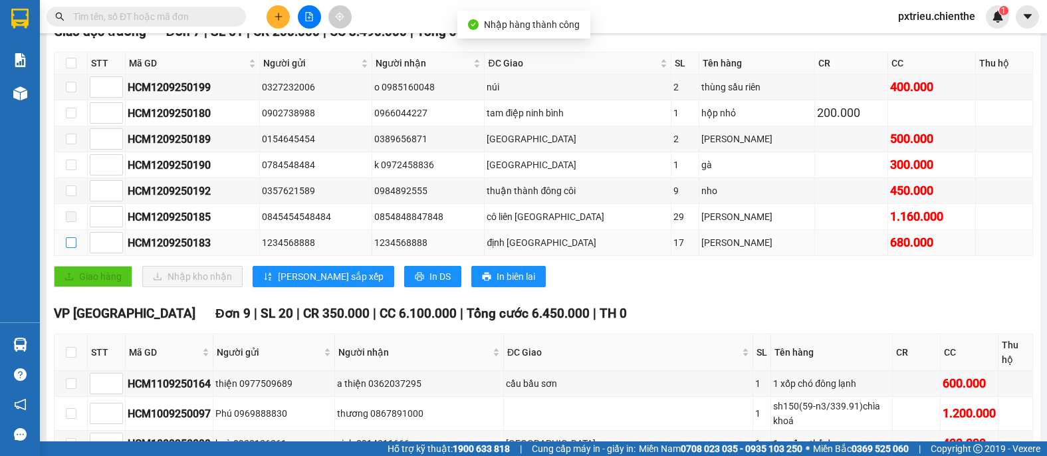
click at [72, 248] on input "checkbox" at bounding box center [71, 242] width 11 height 11
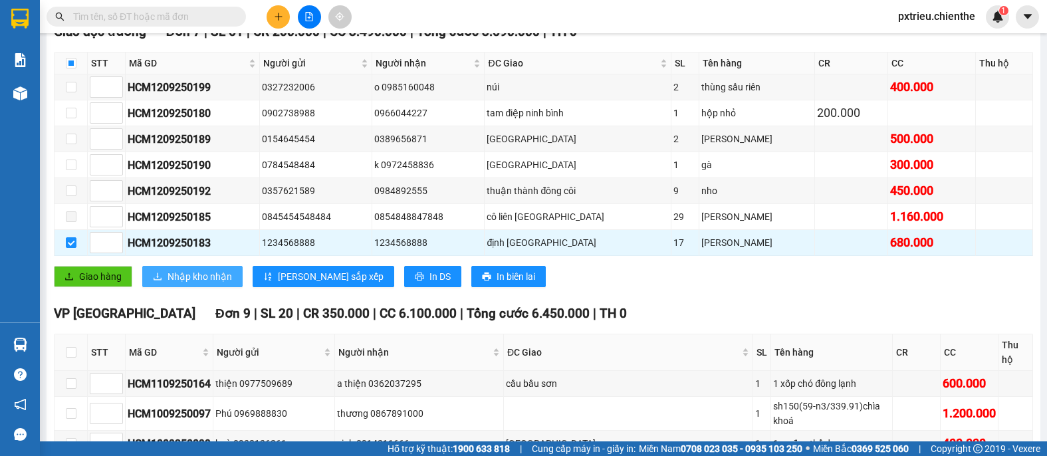
click at [199, 280] on span "Nhập kho nhận" at bounding box center [199, 276] width 64 height 15
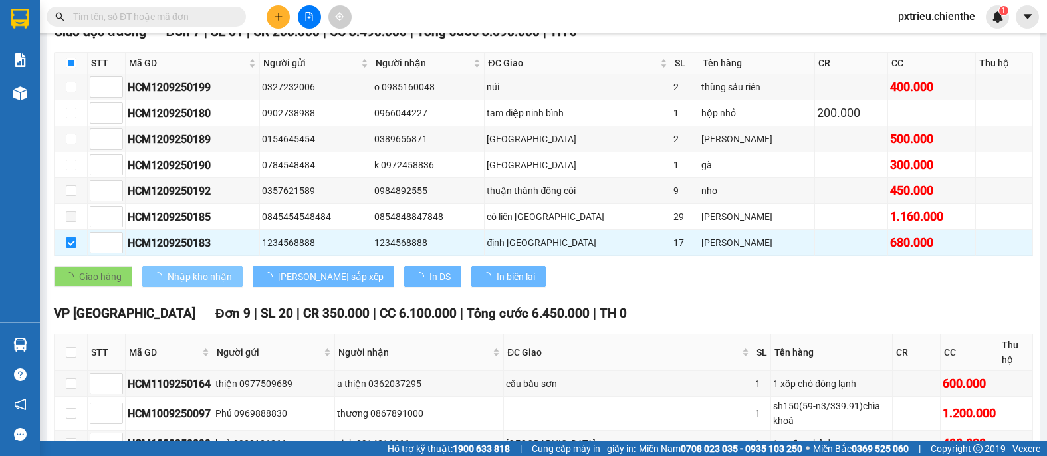
checkbox input "false"
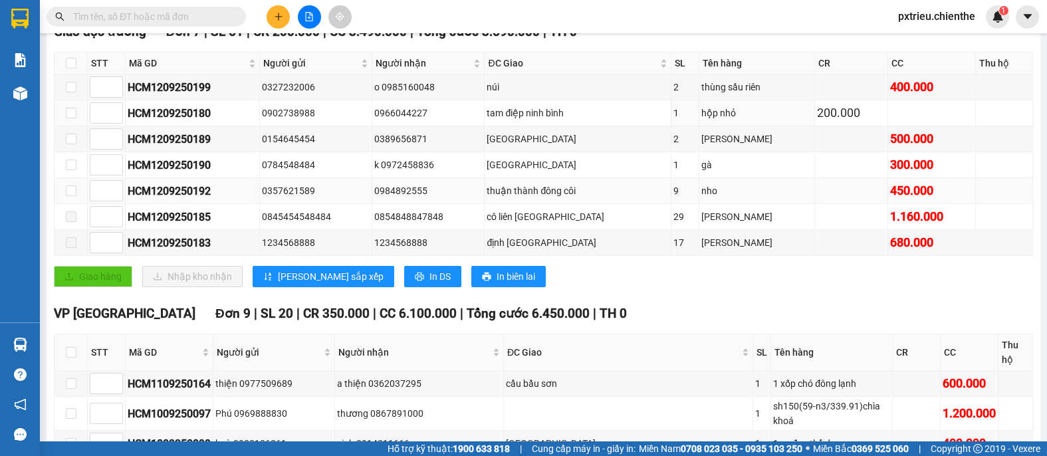
scroll to position [0, 0]
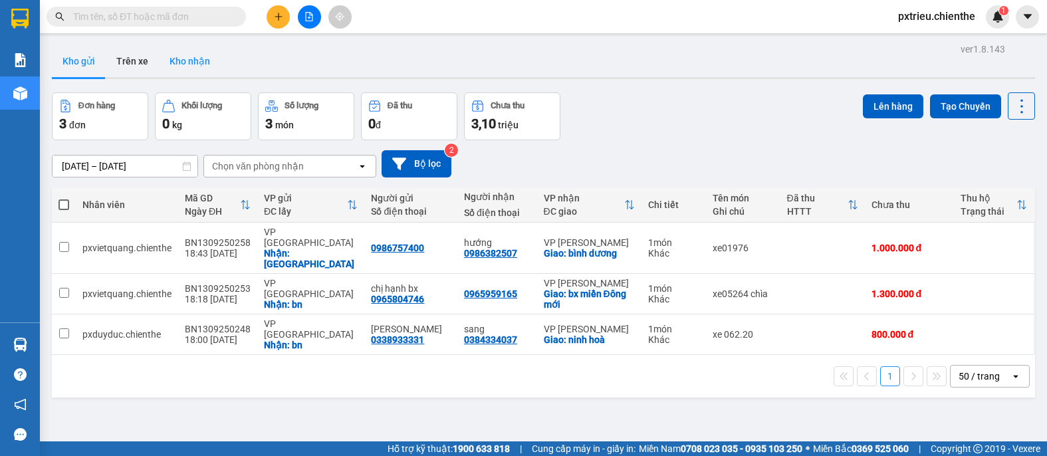
click at [193, 68] on button "Kho nhận" at bounding box center [190, 61] width 62 height 32
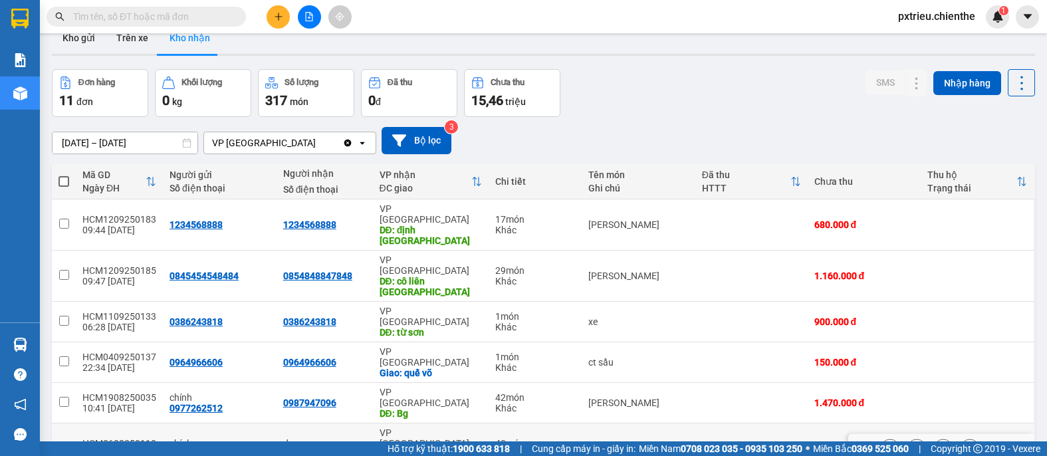
scroll to position [28, 0]
